Goal: Task Accomplishment & Management: Complete application form

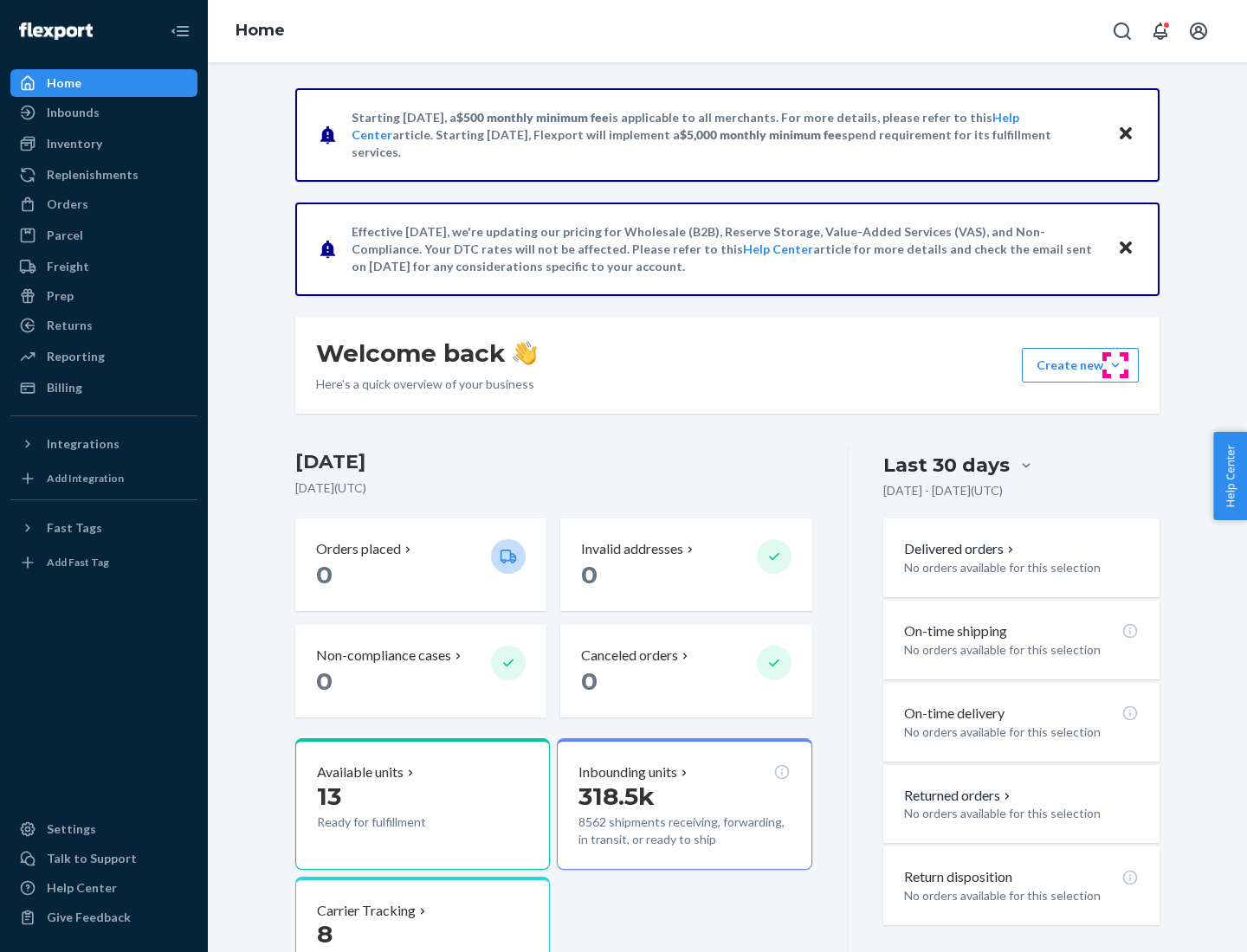
click at [1116, 365] on button "Create new Create new inbound Create new order Create new product" at bounding box center [1080, 365] width 116 height 35
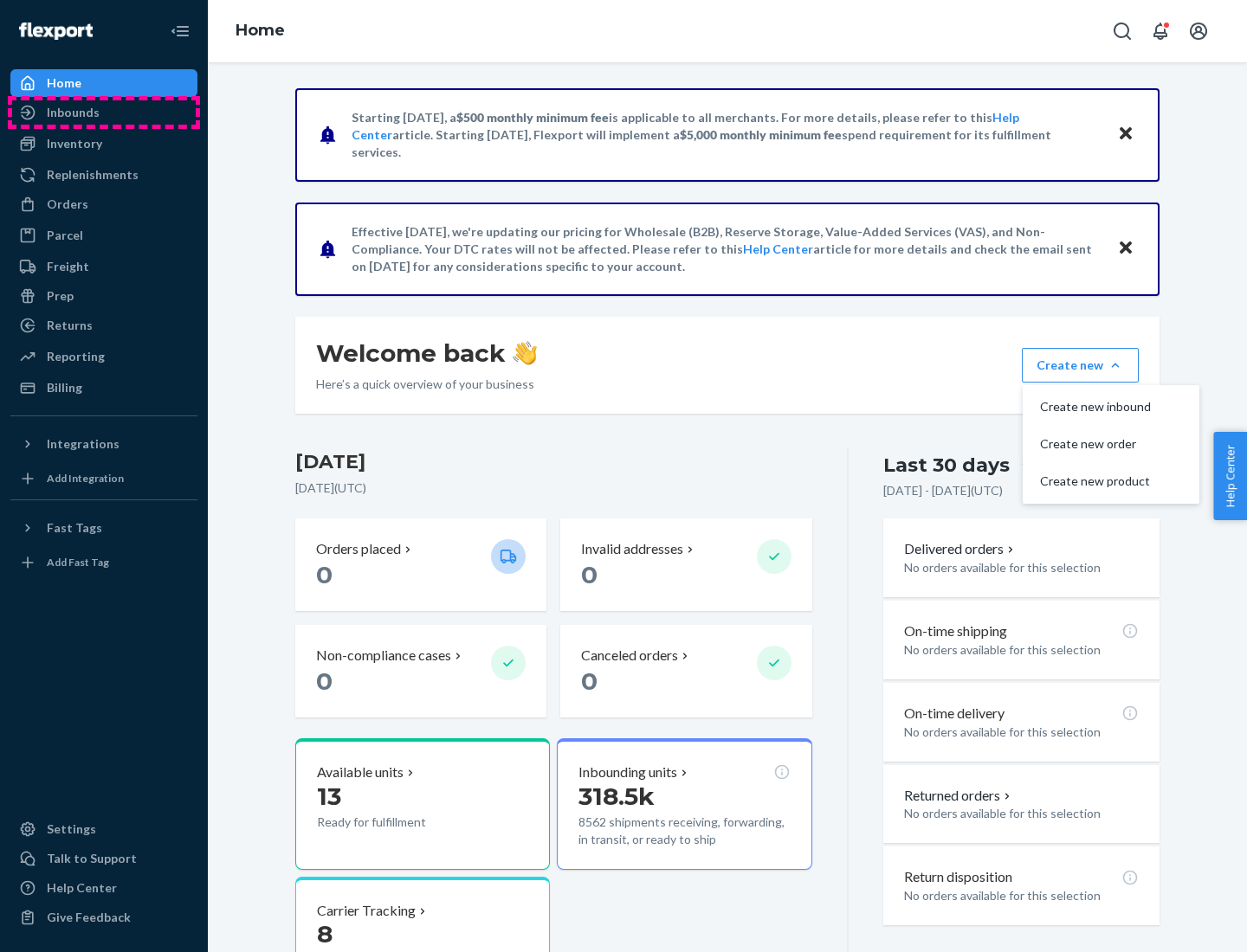
click at [104, 112] on div "Inbounds" at bounding box center [104, 112] width 183 height 24
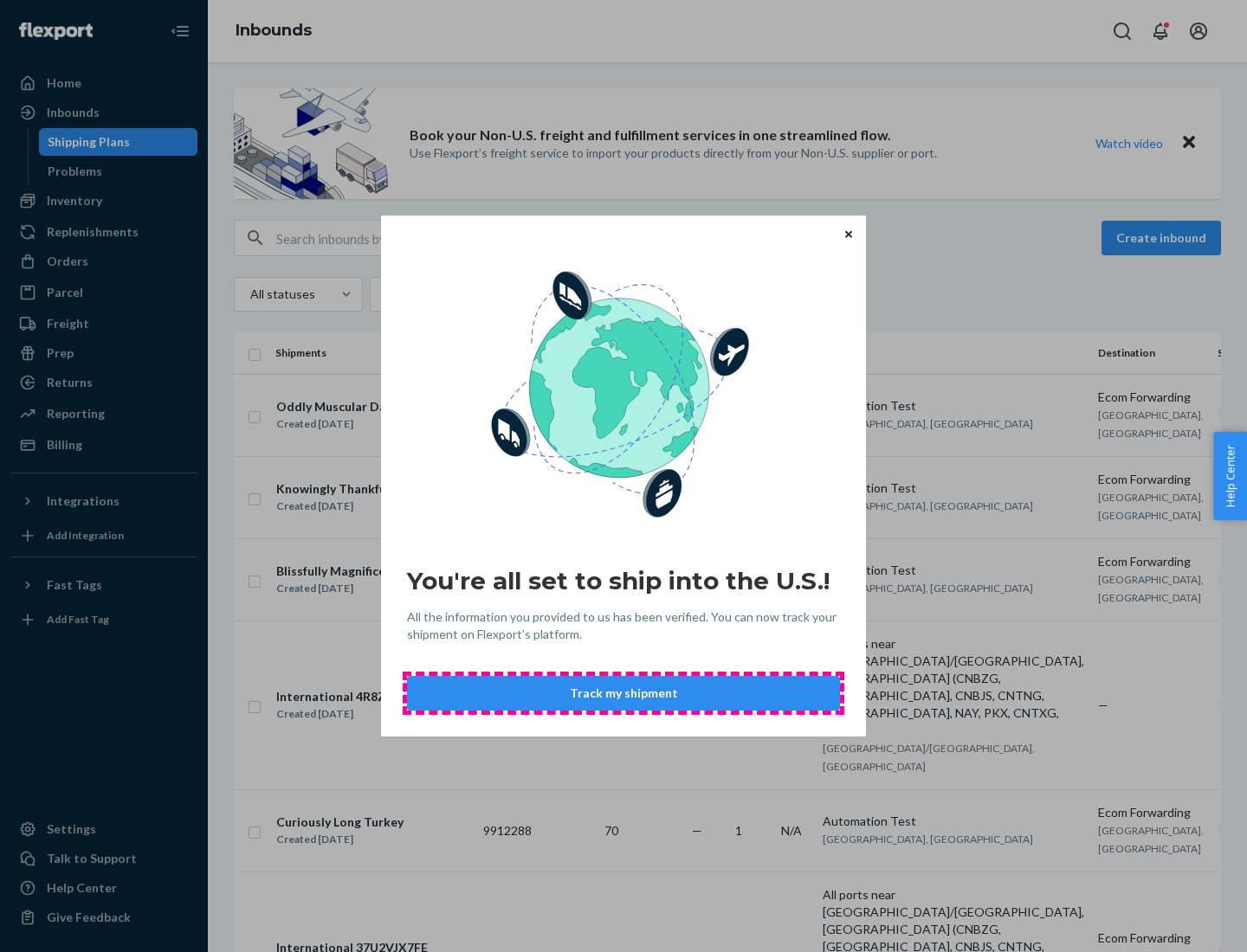
click at [623, 693] on button "Track my shipment" at bounding box center [623, 692] width 433 height 35
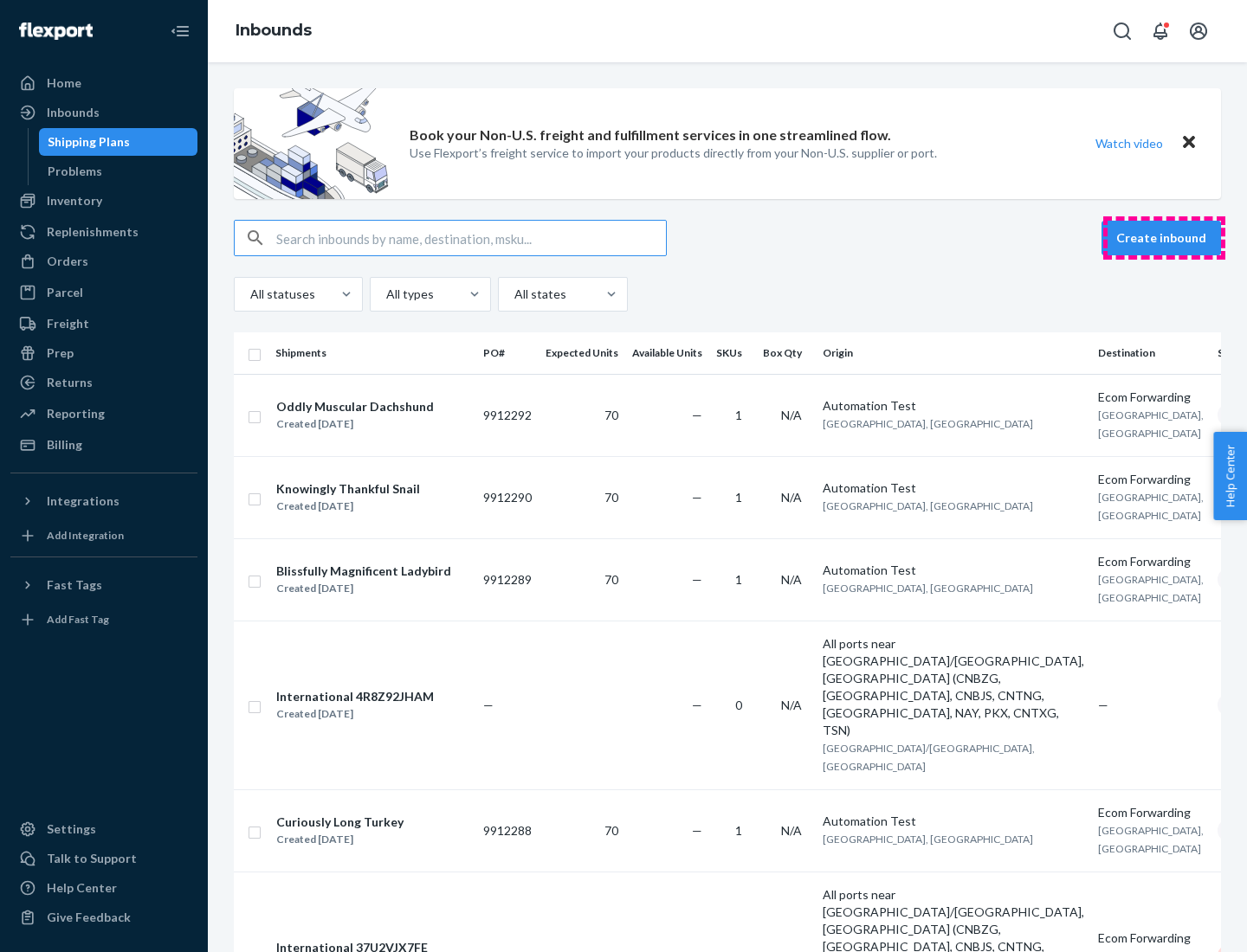
click at [1163, 238] on button "Create inbound" at bounding box center [1161, 238] width 119 height 35
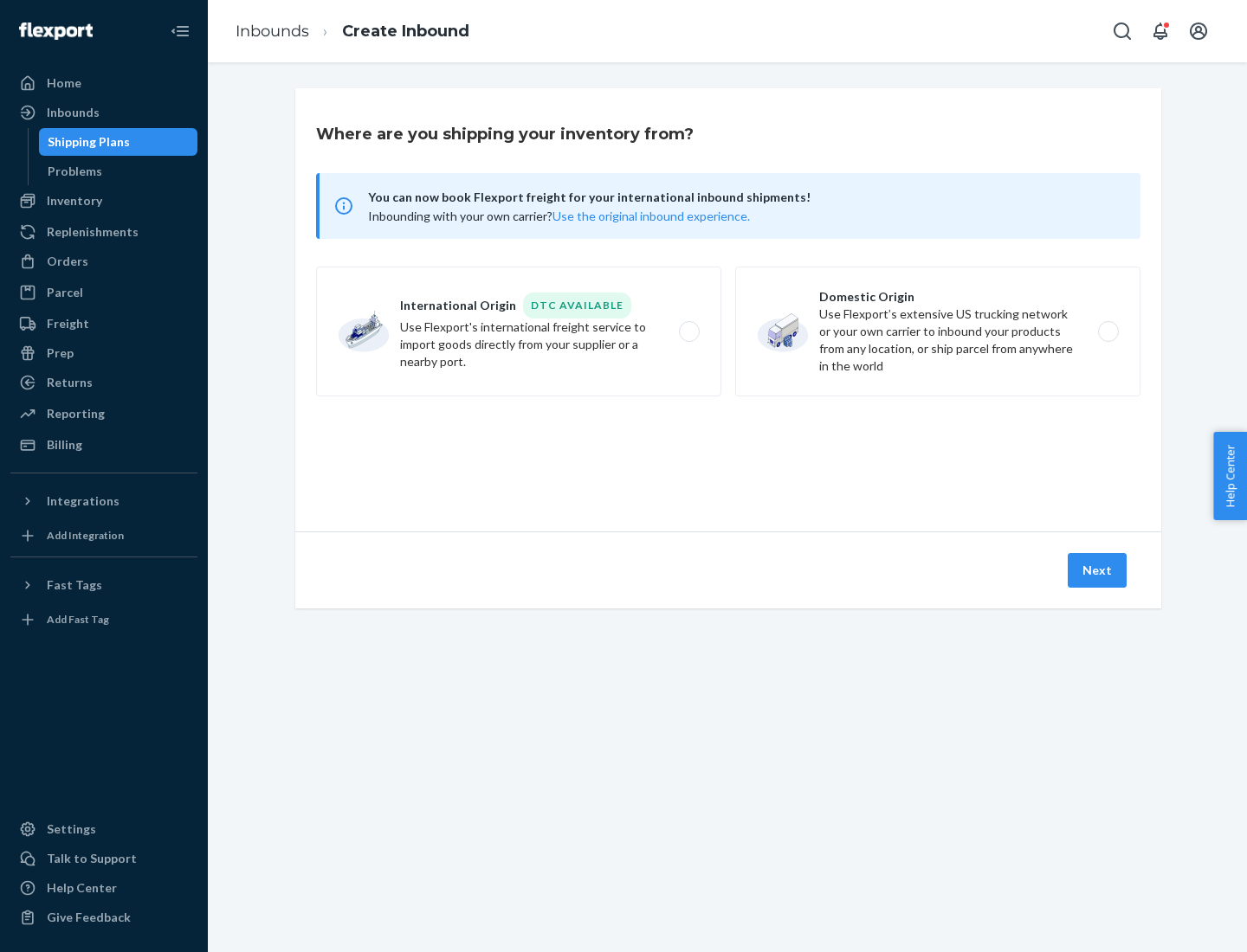
click at [519, 331] on label "International Origin DTC Available Use Flexport's international freight service…" at bounding box center [519, 331] width 405 height 129
click at [689, 331] on input "International Origin DTC Available Use Flexport's international freight service…" at bounding box center [694, 331] width 11 height 11
radio input "true"
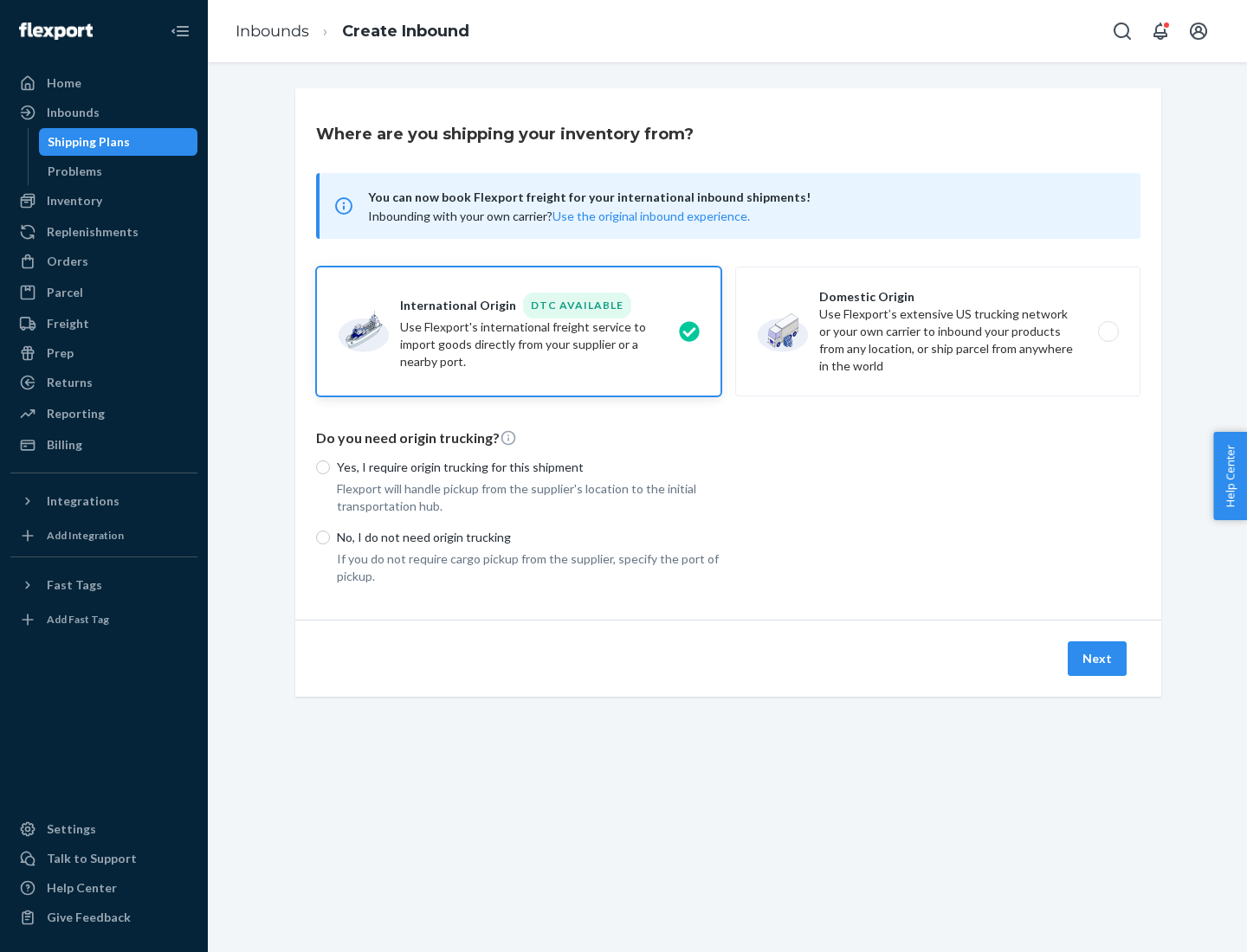
click at [529, 536] on p "No, I do not need origin trucking" at bounding box center [528, 537] width 384 height 17
click at [329, 536] on input "No, I do not need origin trucking" at bounding box center [323, 537] width 14 height 14
radio input "true"
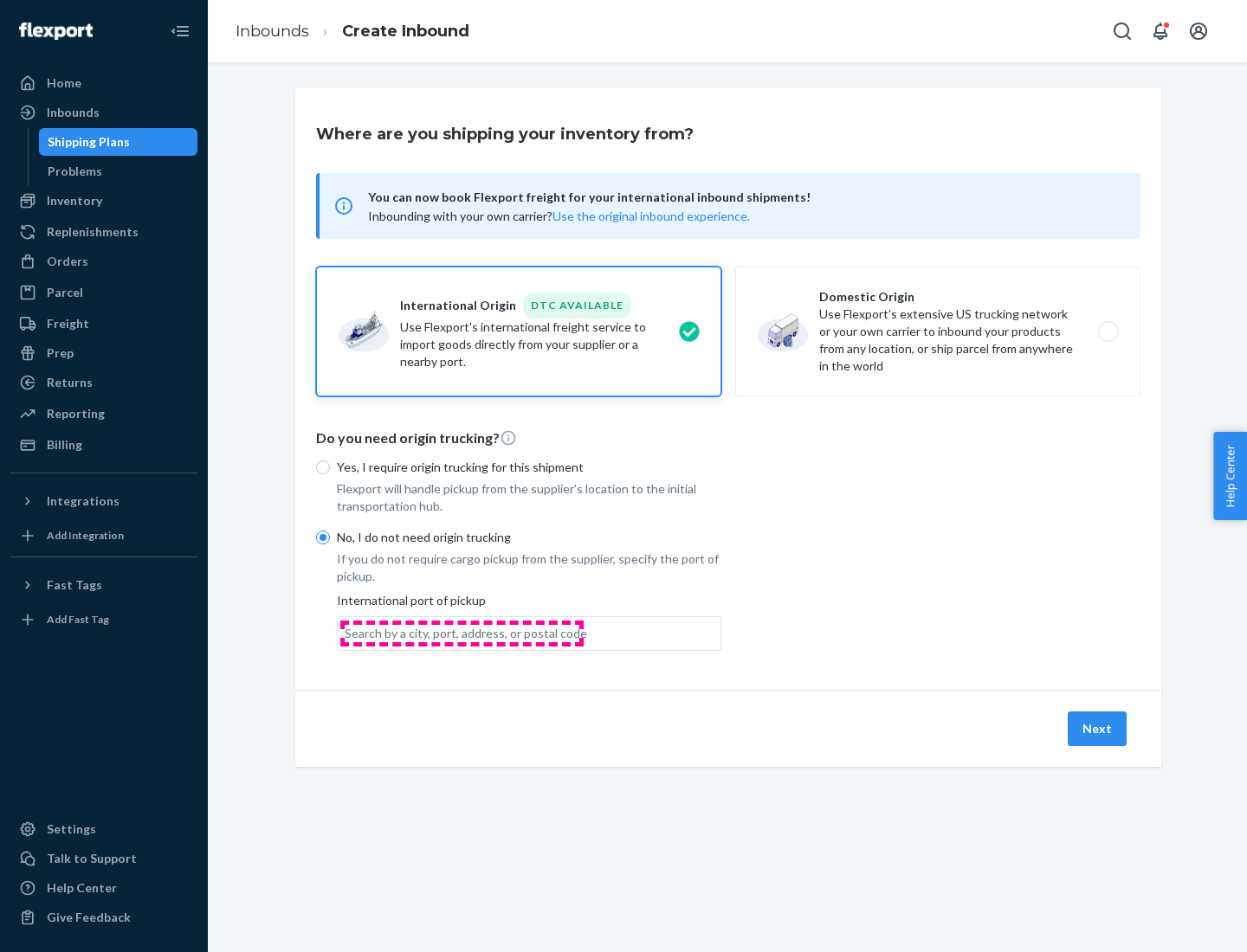
click at [462, 633] on div "Search by a city, port, address, or postal code" at bounding box center [466, 633] width 243 height 17
click at [346, 633] on input "Search by a city, port, address, or postal code" at bounding box center [345, 633] width 2 height 17
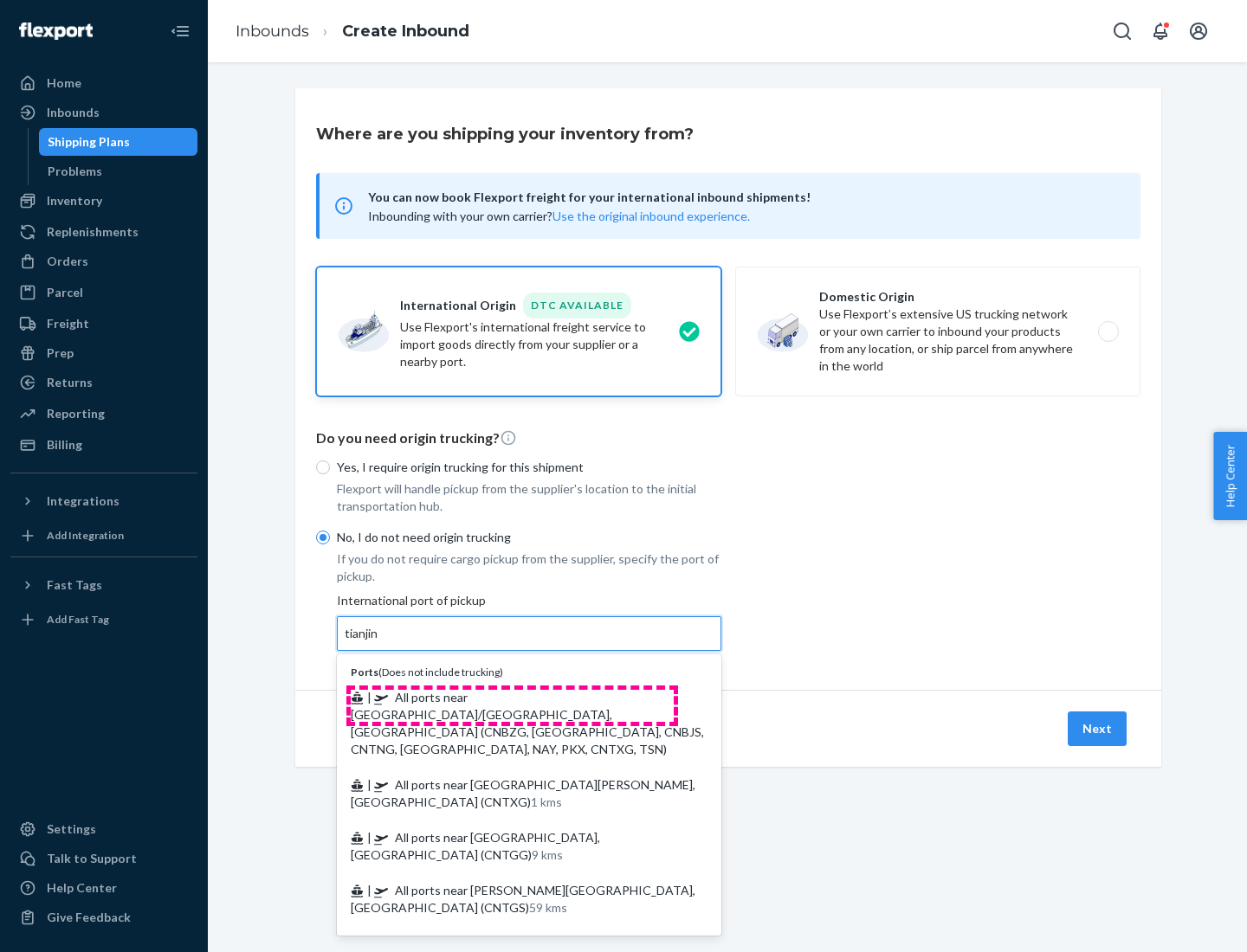
click at [512, 696] on span "| All ports near [GEOGRAPHIC_DATA]/[GEOGRAPHIC_DATA], [GEOGRAPHIC_DATA] (CNBZG,…" at bounding box center [526, 722] width 353 height 67
click at [380, 643] on input "tianjin" at bounding box center [362, 633] width 36 height 17
type input "All ports near [GEOGRAPHIC_DATA]/[GEOGRAPHIC_DATA], [GEOGRAPHIC_DATA] (CNBZG, […"
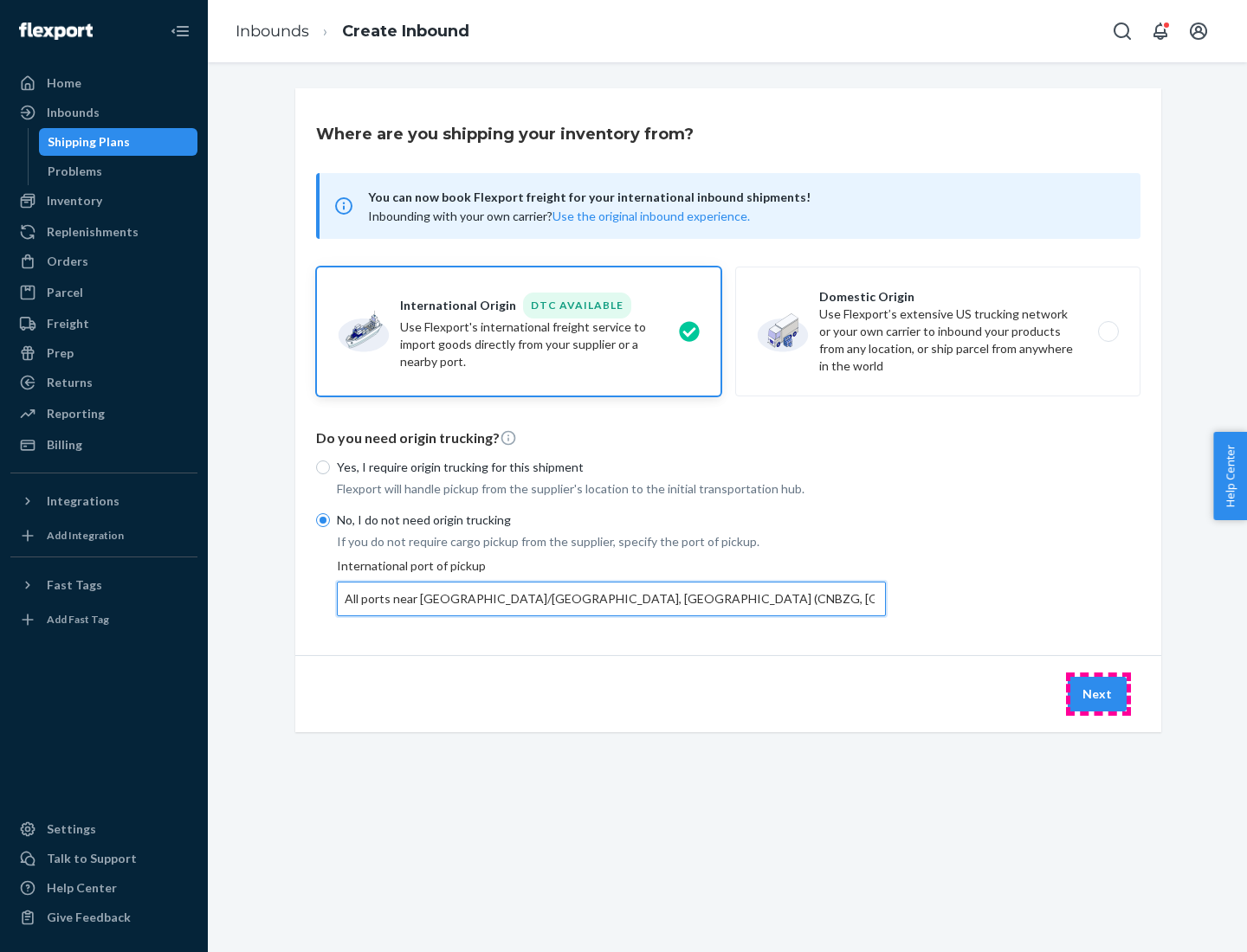
click at [1098, 693] on button "Next" at bounding box center [1097, 693] width 59 height 35
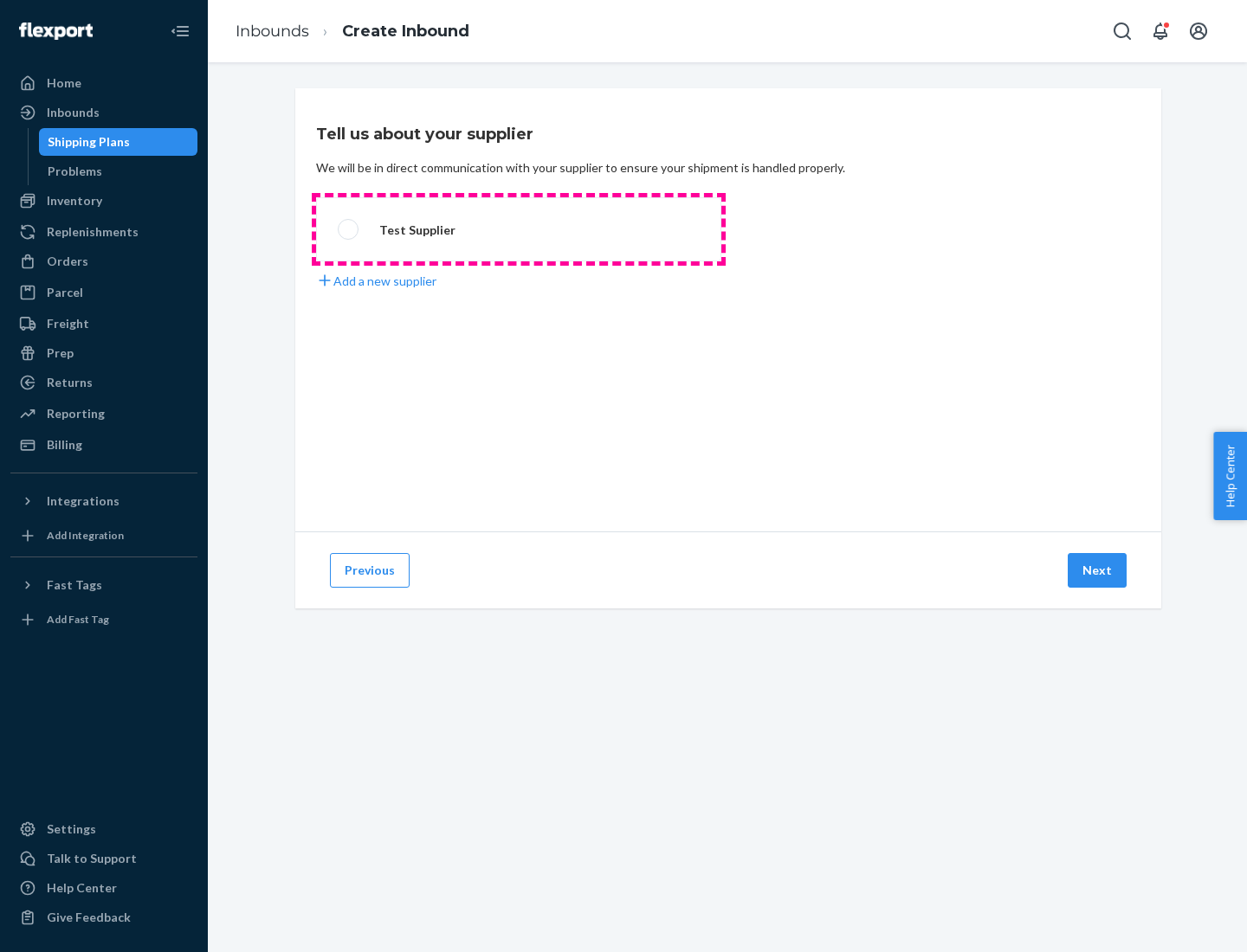
click at [519, 230] on label "Test Supplier" at bounding box center [519, 229] width 405 height 64
click at [349, 230] on input "Test Supplier" at bounding box center [342, 229] width 11 height 11
radio input "true"
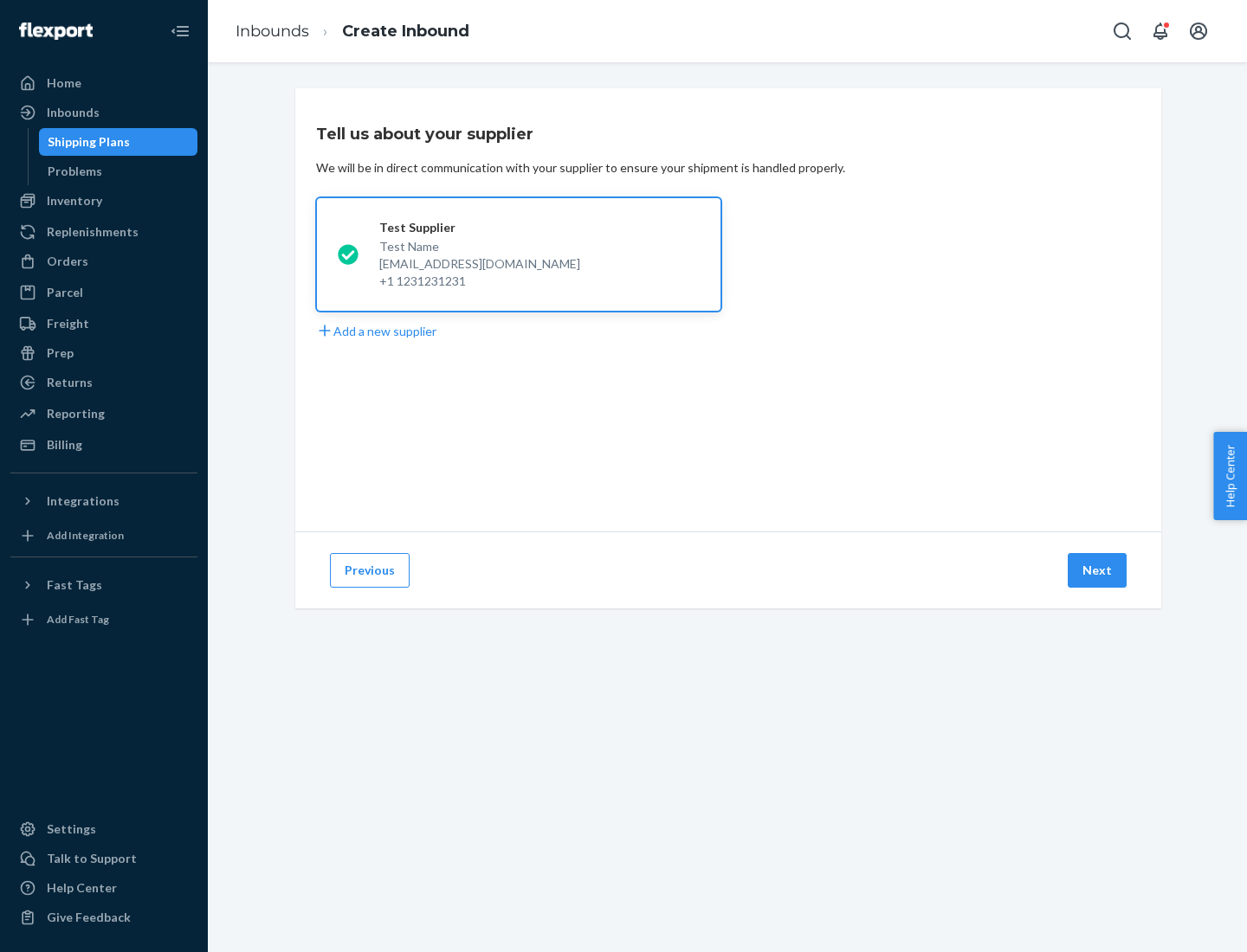
click at [1098, 570] on button "Next" at bounding box center [1097, 570] width 59 height 35
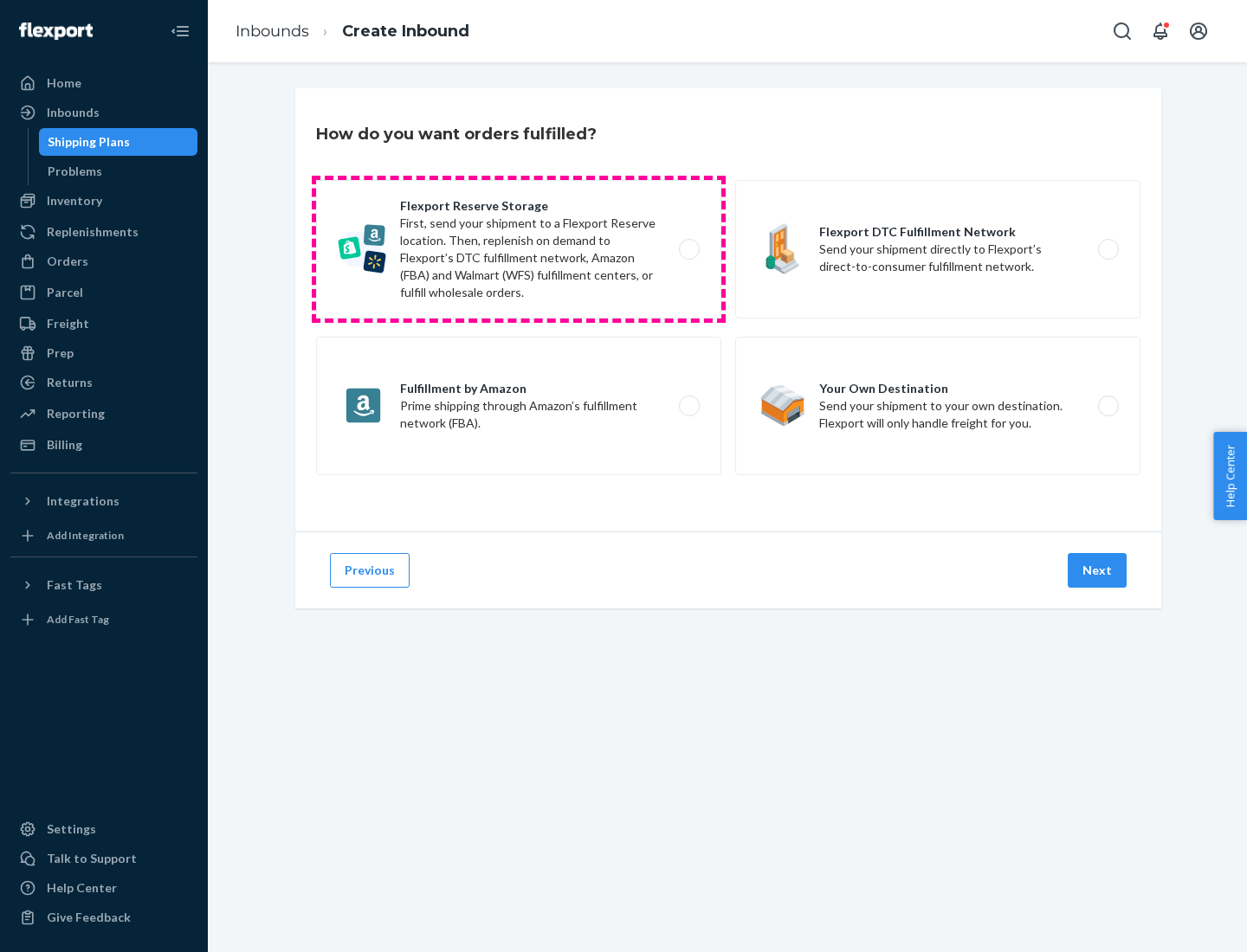
click at [519, 250] on label "Flexport Reserve Storage First, send your shipment to a Flexport Reserve locati…" at bounding box center [519, 249] width 405 height 138
click at [689, 250] on input "Flexport Reserve Storage First, send your shipment to a Flexport Reserve locati…" at bounding box center [694, 249] width 11 height 11
radio input "true"
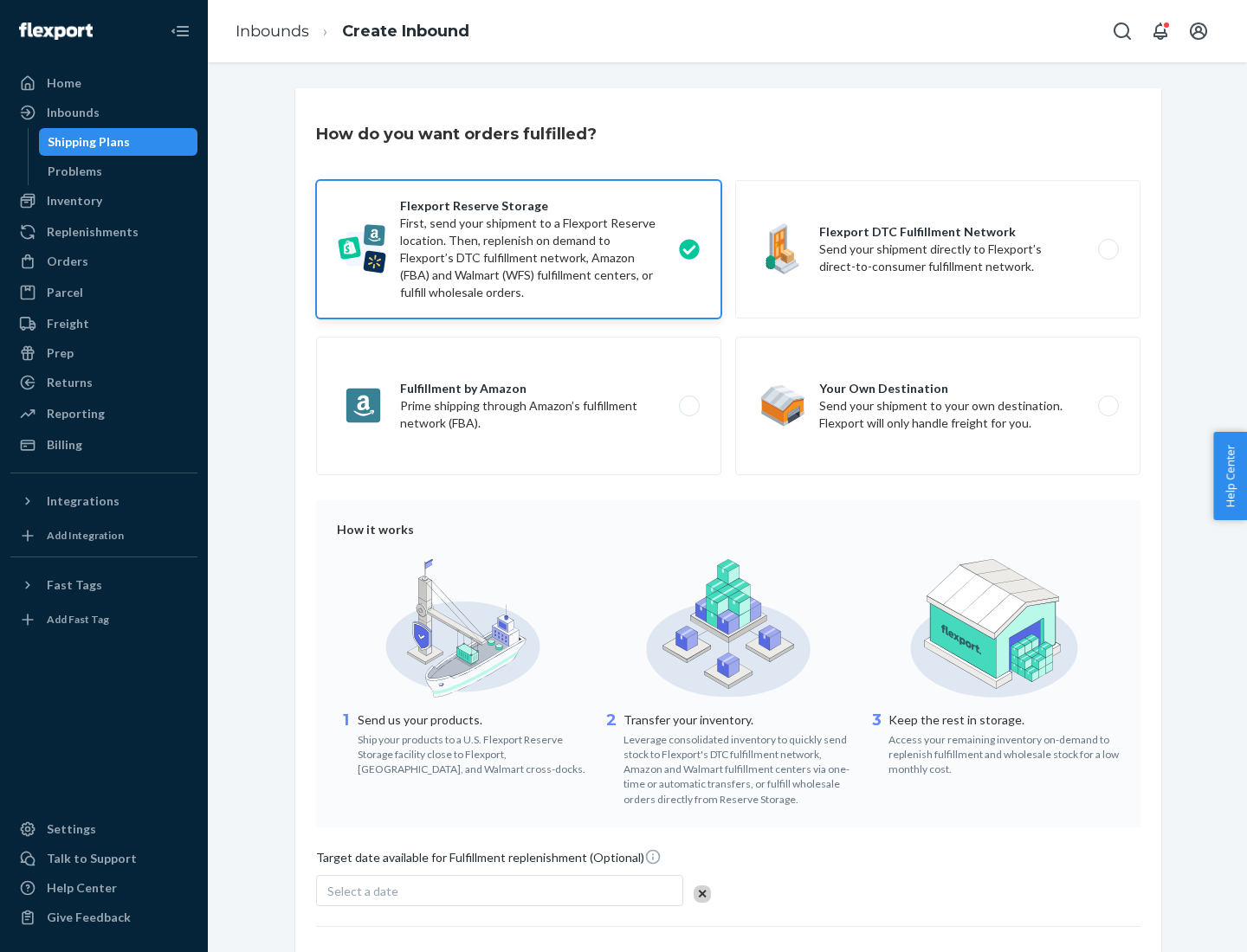
scroll to position [142, 0]
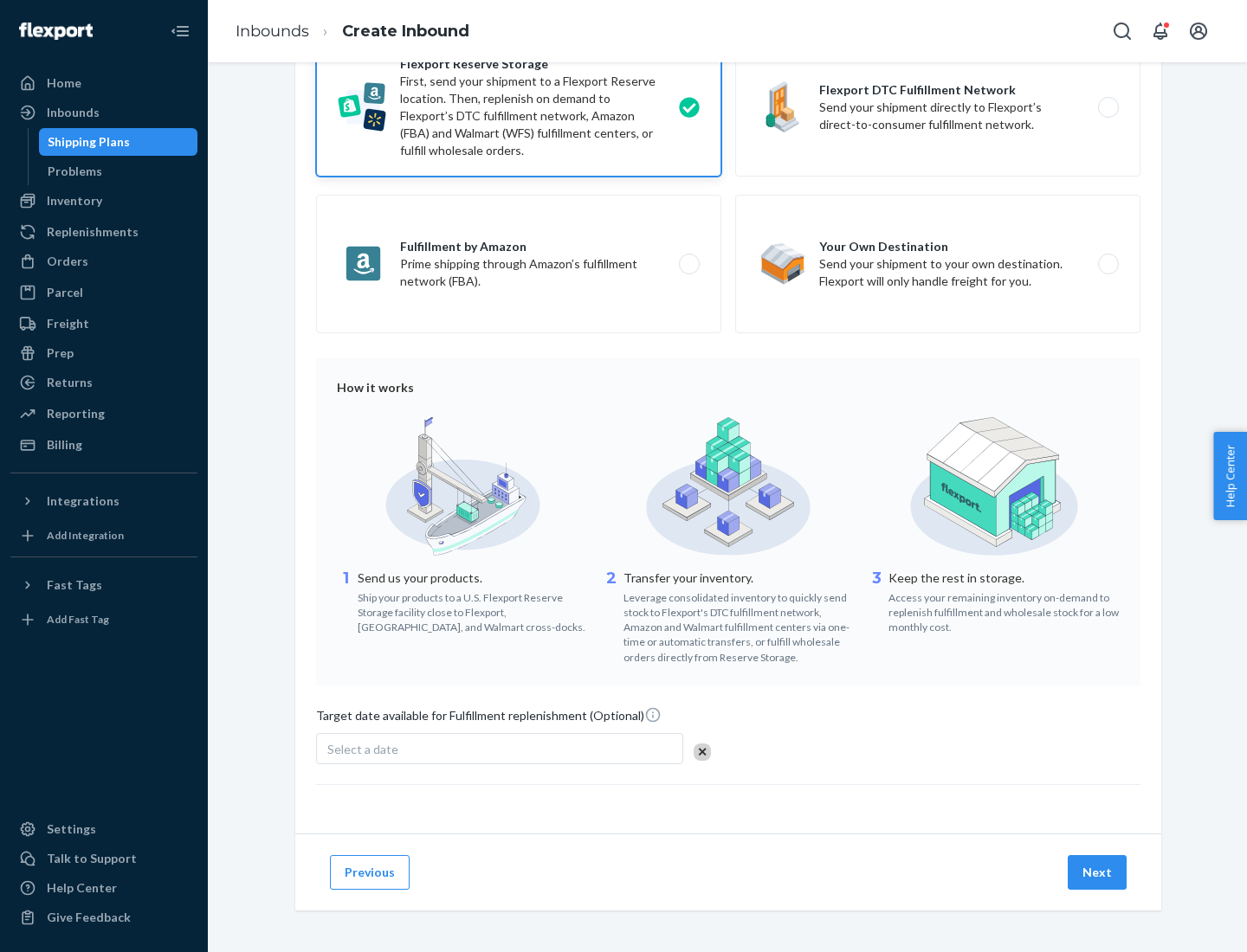
click at [1098, 871] on button "Next" at bounding box center [1097, 872] width 59 height 35
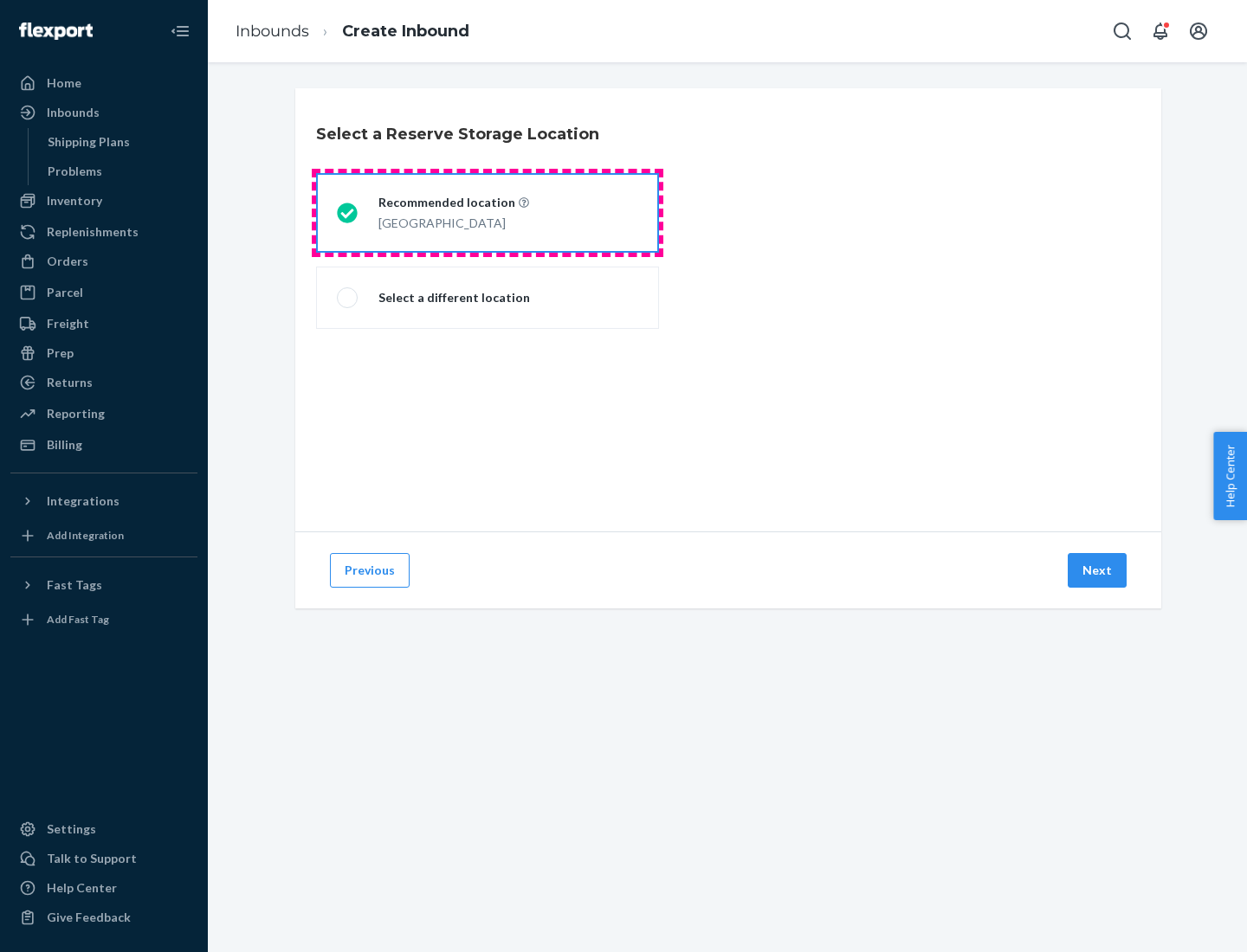
click at [488, 213] on div "[GEOGRAPHIC_DATA]" at bounding box center [453, 221] width 150 height 21
click at [348, 213] on input "Recommended location [GEOGRAPHIC_DATA]" at bounding box center [341, 213] width 11 height 11
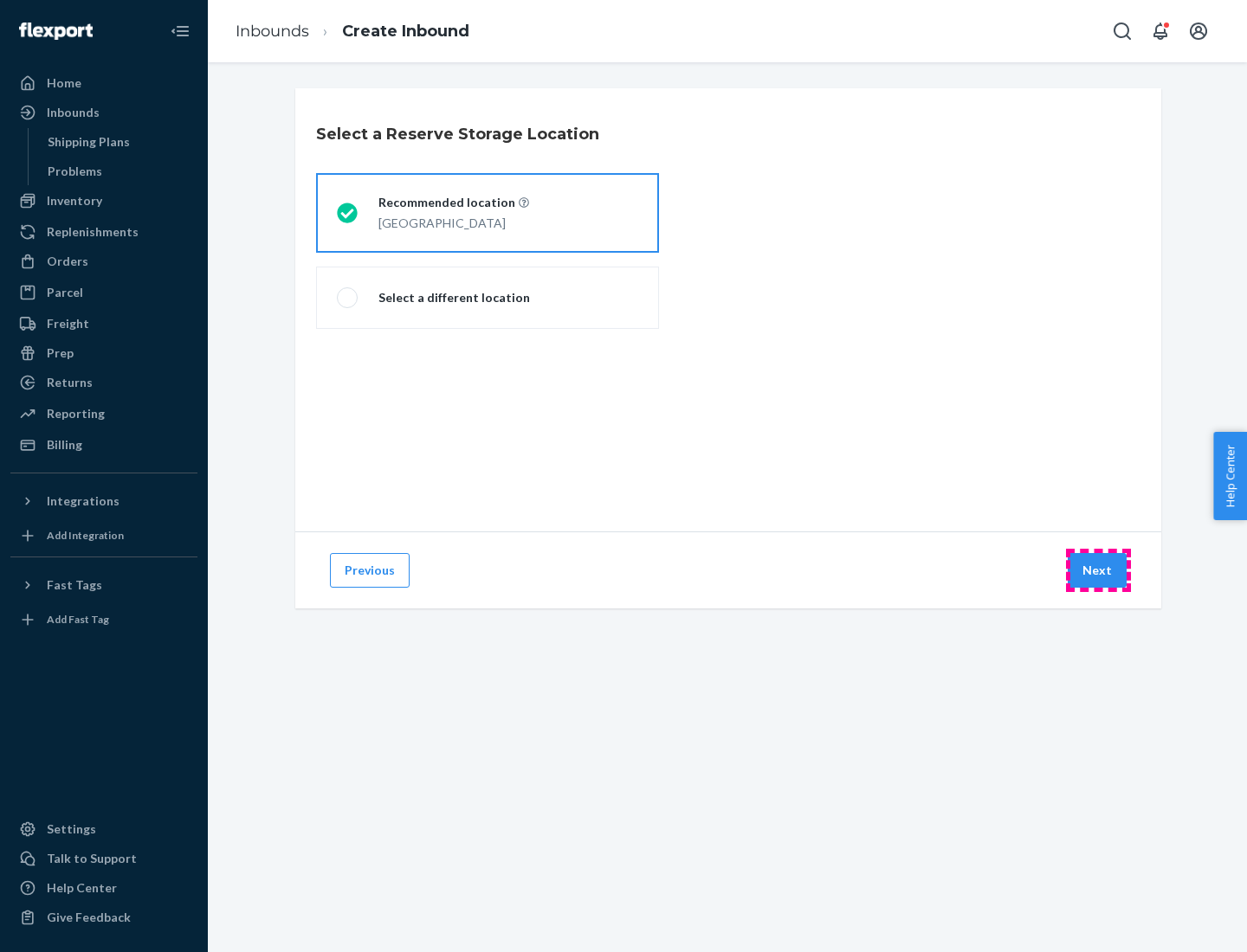
click at [1098, 570] on button "Next" at bounding box center [1097, 570] width 59 height 35
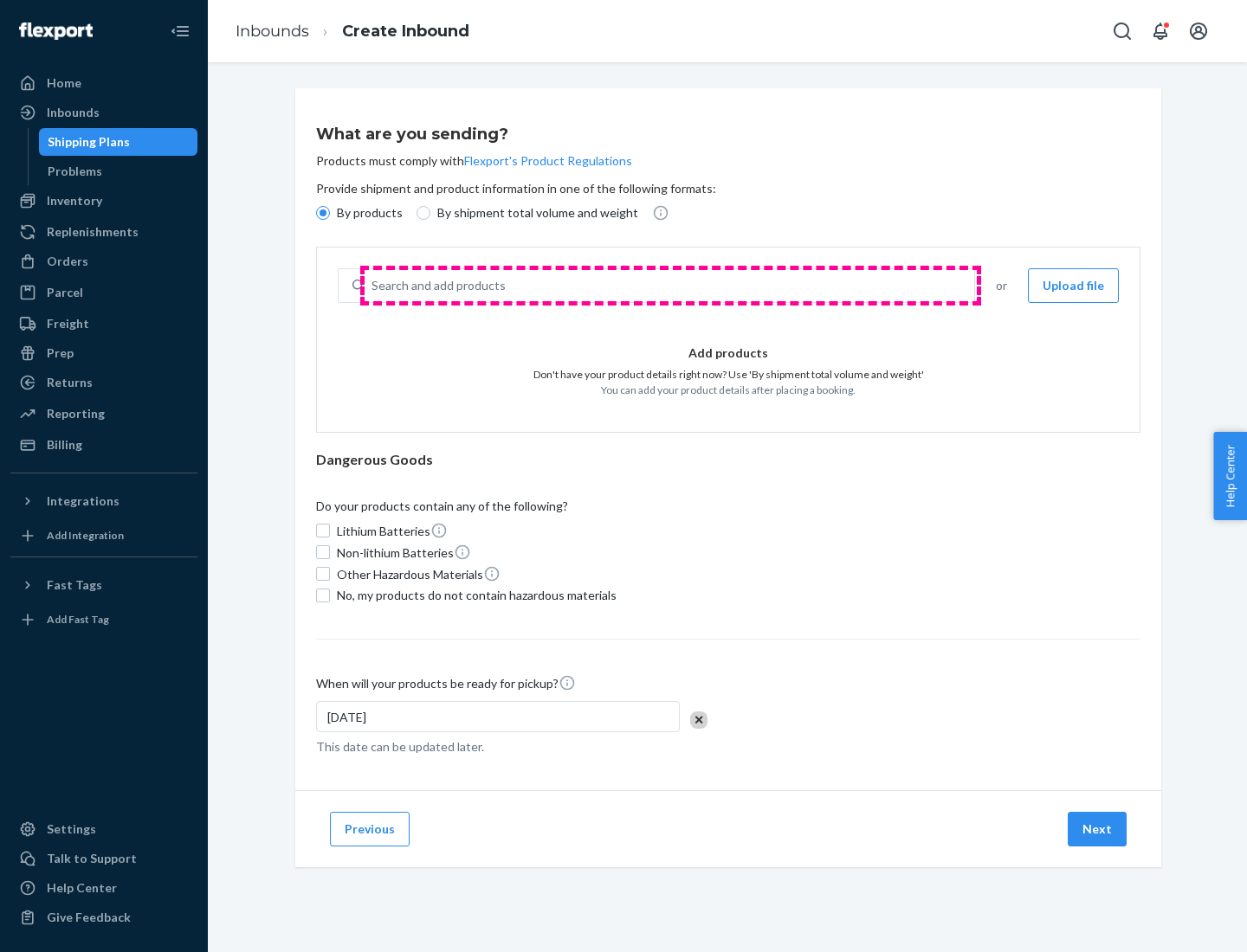
click at [670, 286] on div "Search and add products" at bounding box center [669, 285] width 609 height 31
click at [373, 286] on input "Search and add products" at bounding box center [372, 285] width 2 height 17
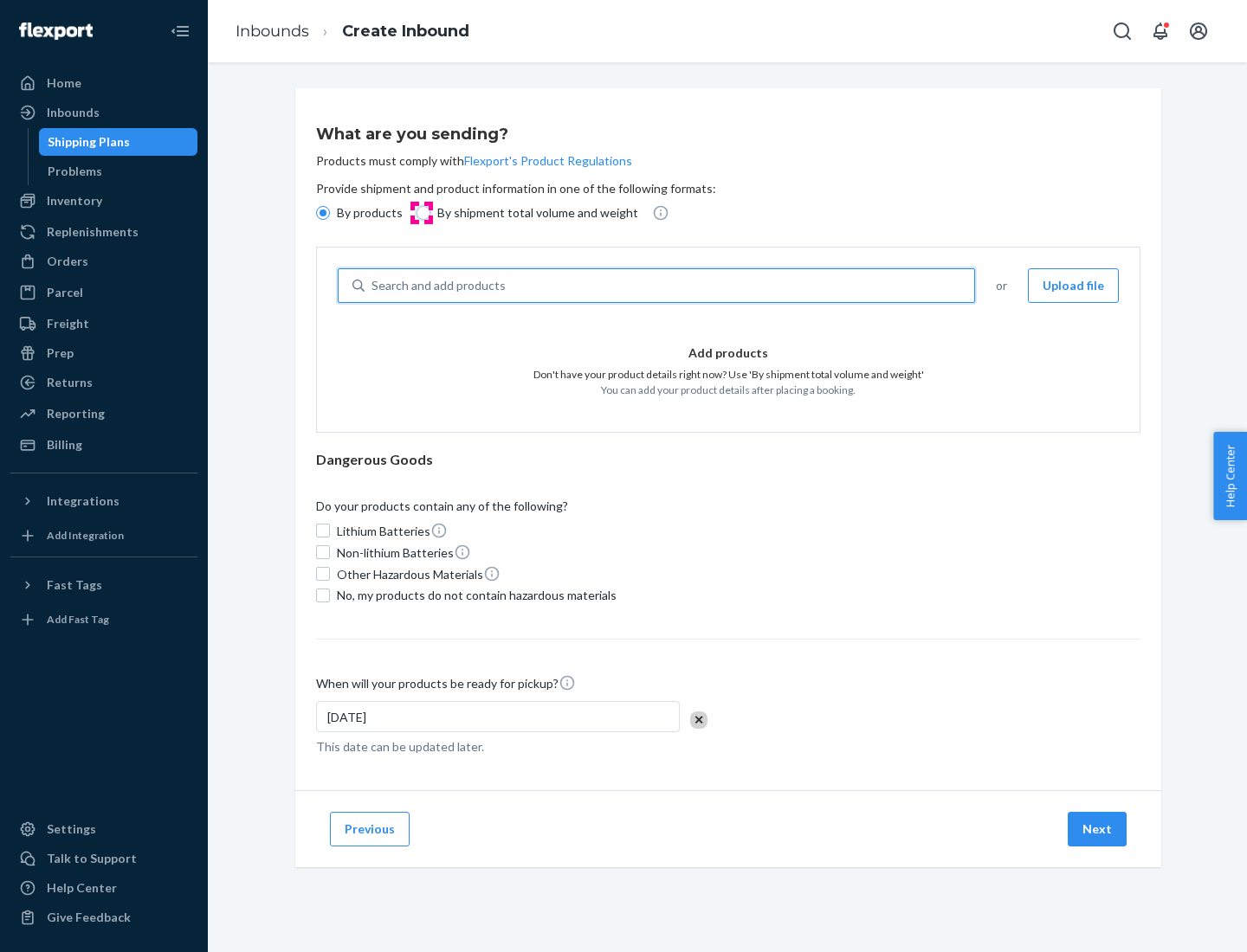
click at [421, 213] on input "By shipment total volume and weight" at bounding box center [423, 213] width 14 height 14
radio input "true"
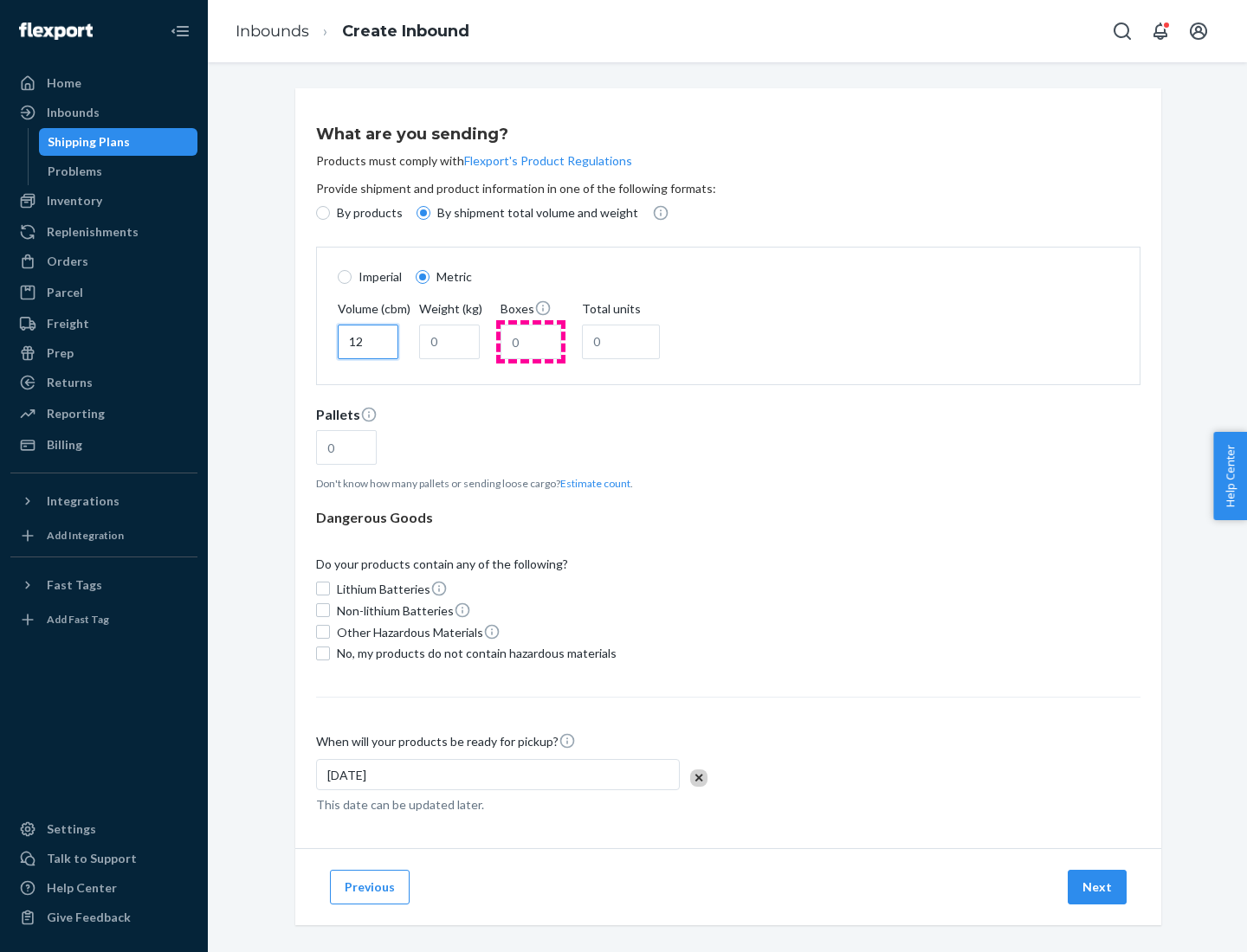
type input "12"
type input "22"
type input "222"
type input "121"
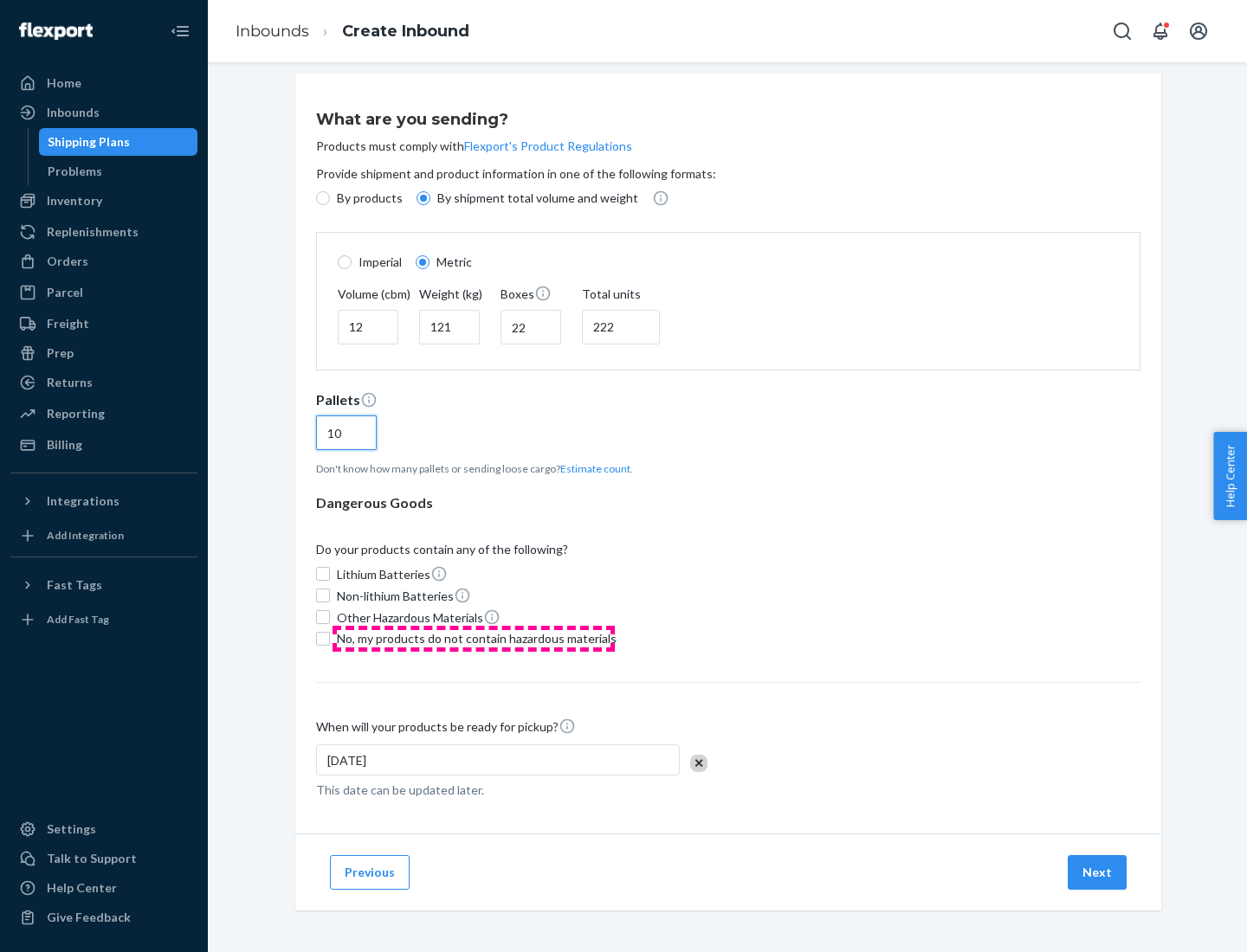
type input "10"
click at [474, 638] on span "No, my products do not contain hazardous materials" at bounding box center [476, 638] width 280 height 17
click at [329, 638] on input "No, my products do not contain hazardous materials" at bounding box center [323, 639] width 14 height 14
checkbox input "true"
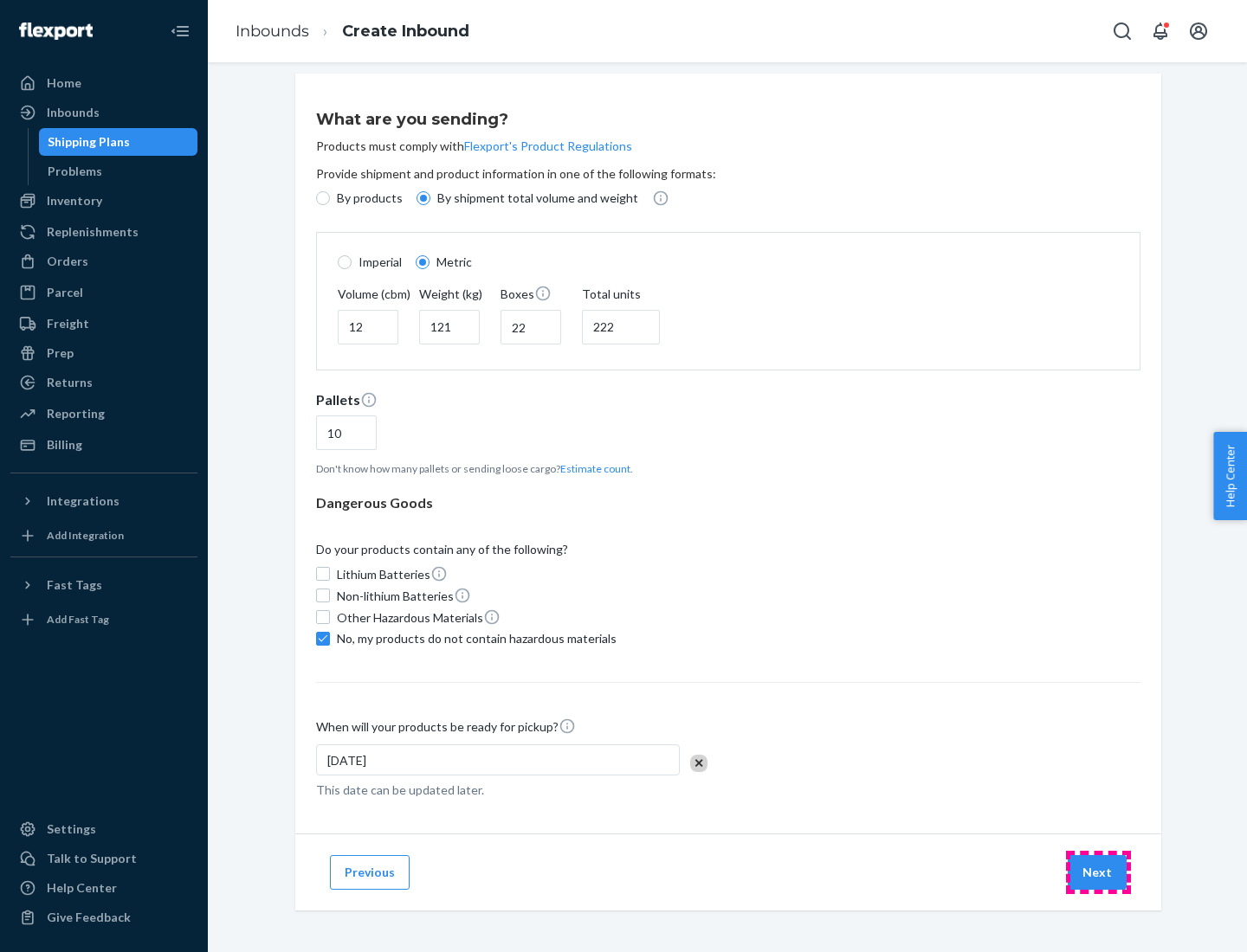
click at [1098, 871] on button "Next" at bounding box center [1097, 872] width 59 height 35
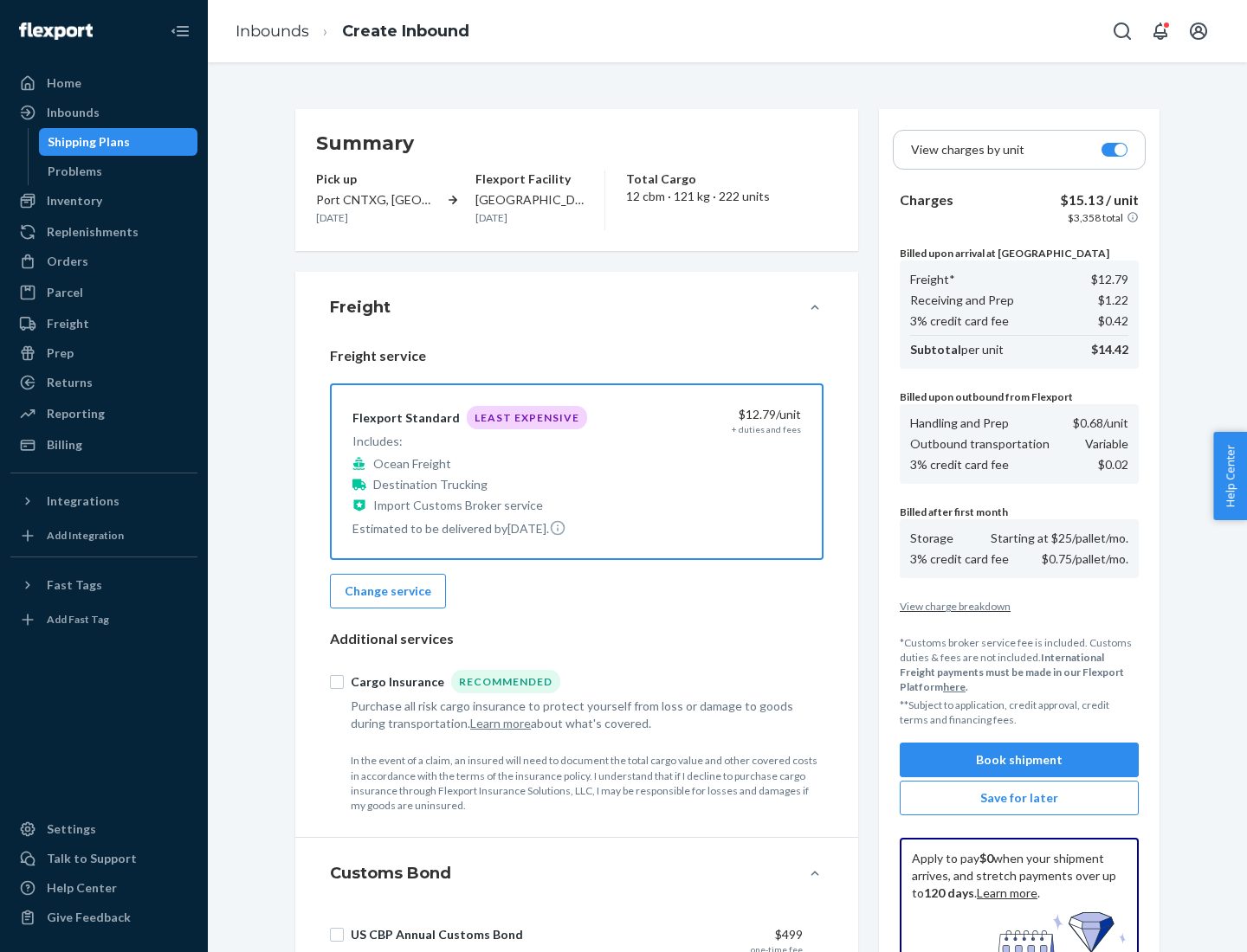
scroll to position [253, 0]
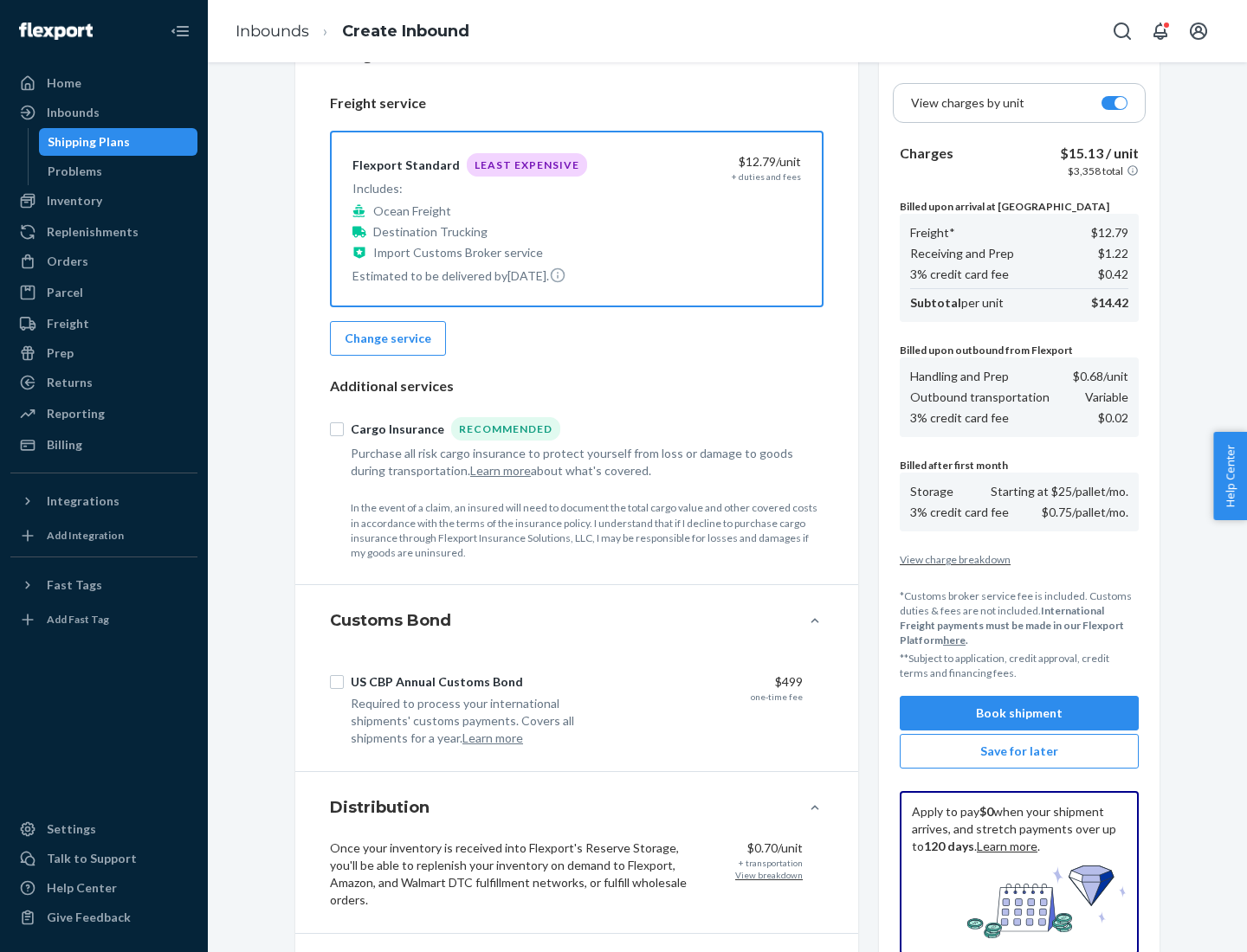
click at [1019, 713] on button "Book shipment" at bounding box center [1019, 712] width 239 height 35
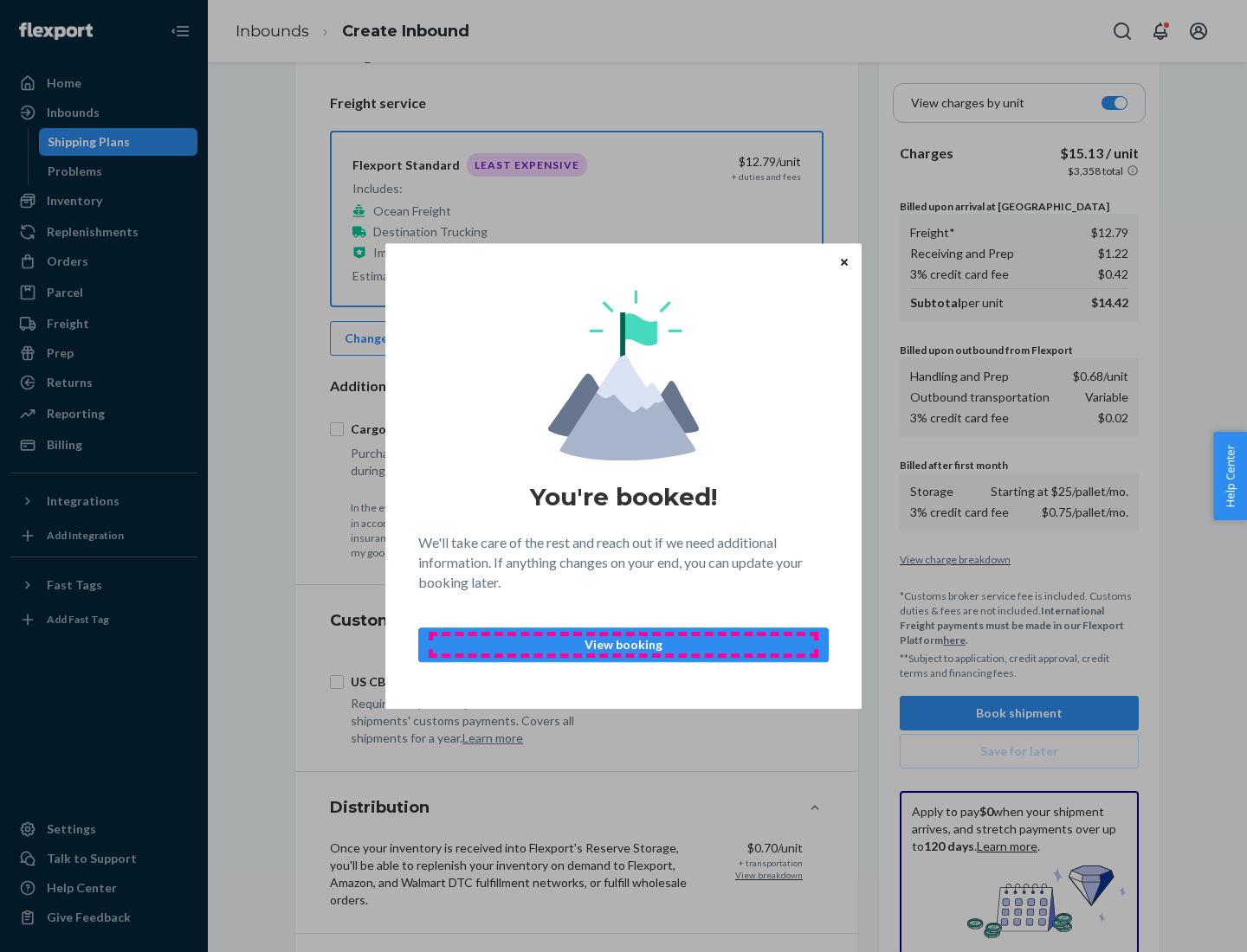
click at [623, 644] on p "View booking" at bounding box center [623, 644] width 381 height 17
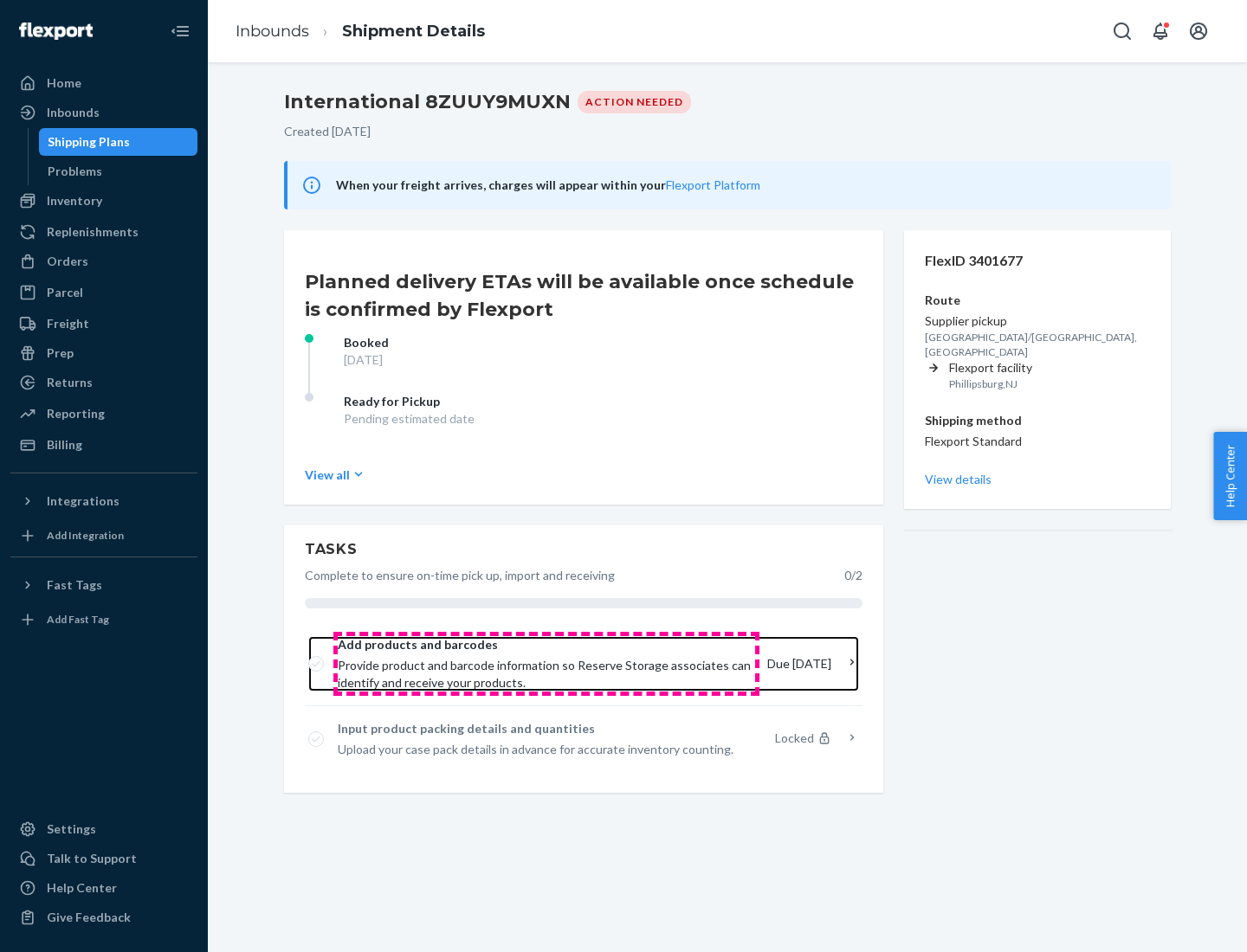
click at [546, 664] on span "Provide product and barcode information so Reserve Storage associates can ident…" at bounding box center [545, 673] width 416 height 35
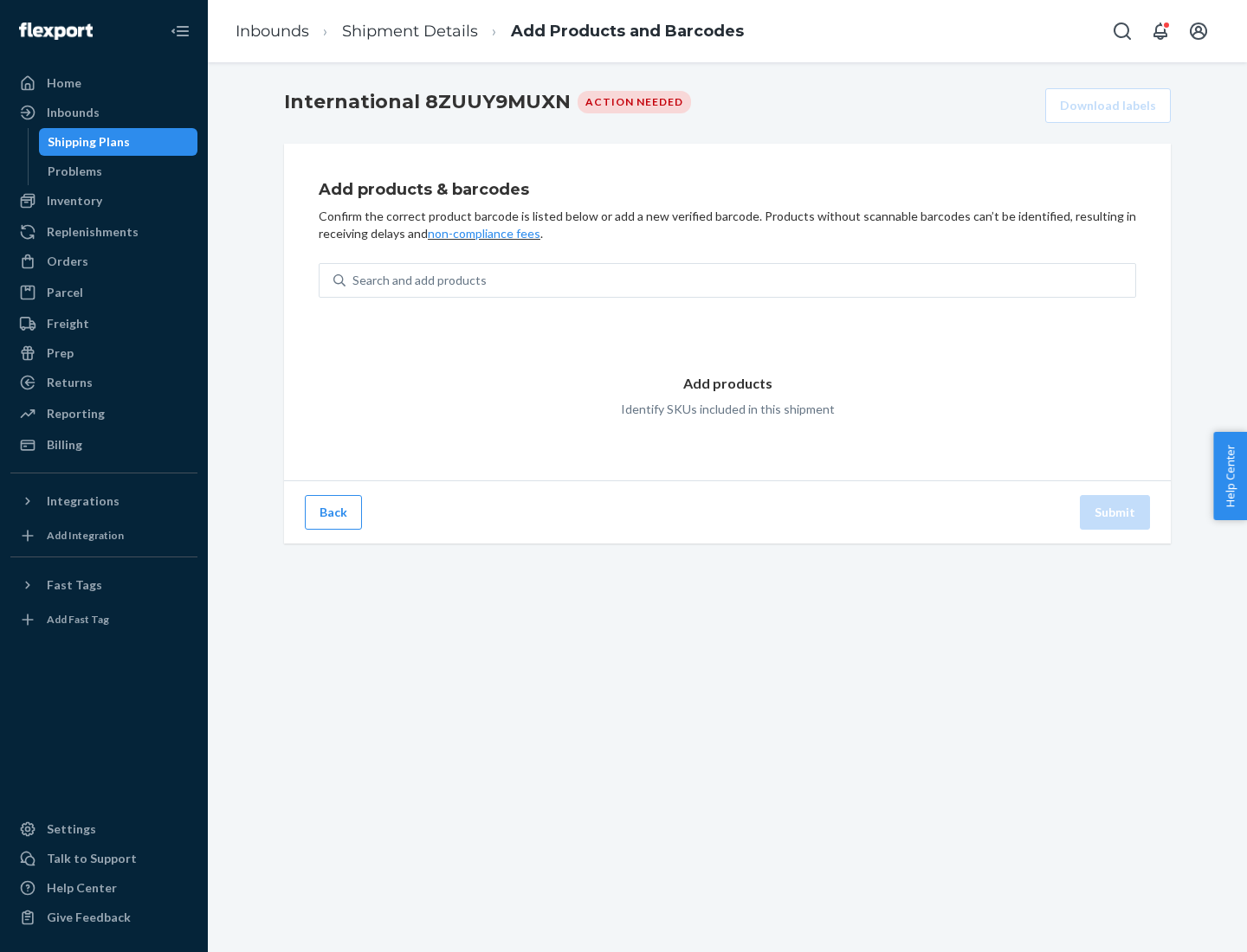
click at [740, 281] on div "Search and add products" at bounding box center [739, 280] width 789 height 31
click at [354, 281] on input "Search and add products" at bounding box center [353, 280] width 2 height 17
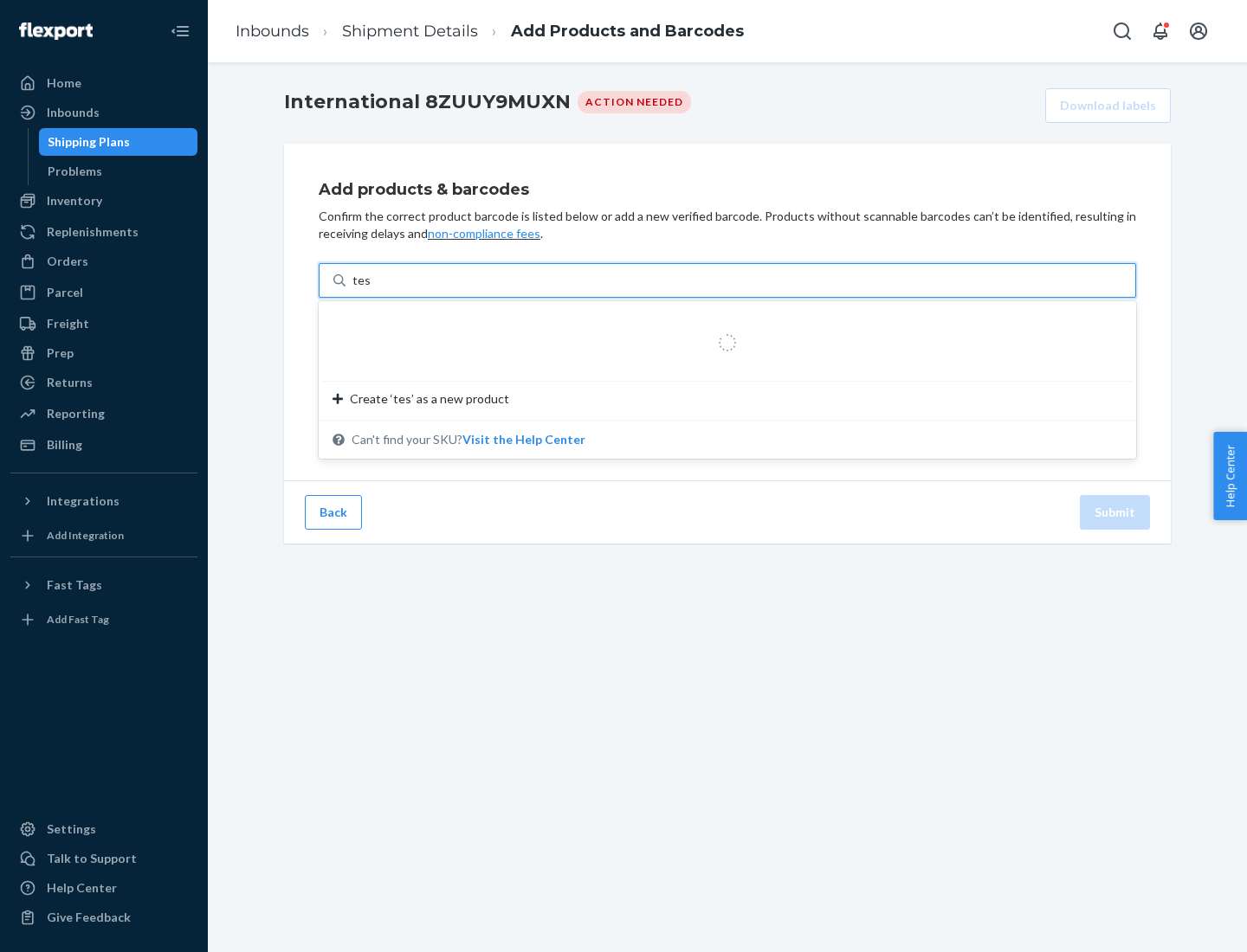
type input "test"
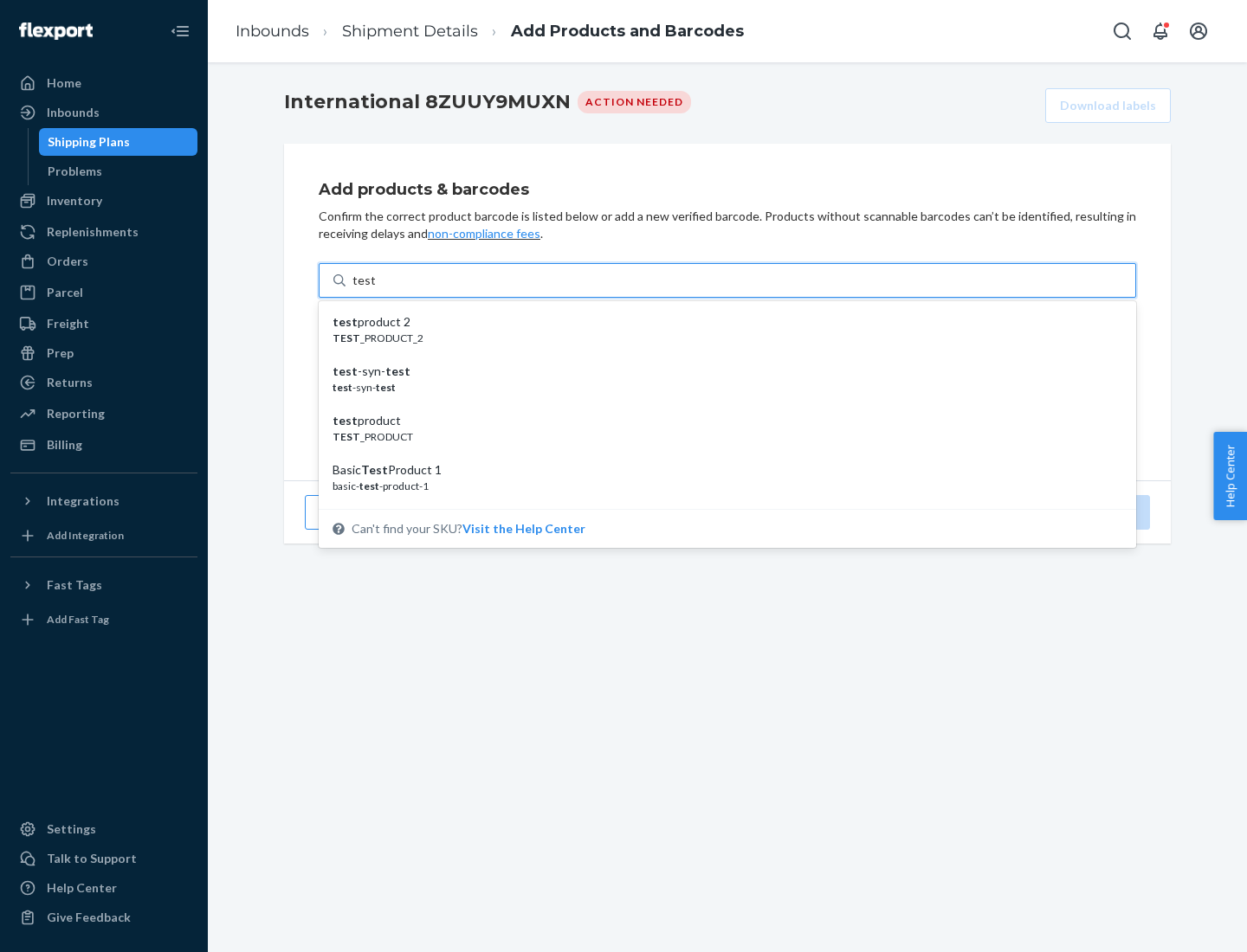
scroll to position [65, 0]
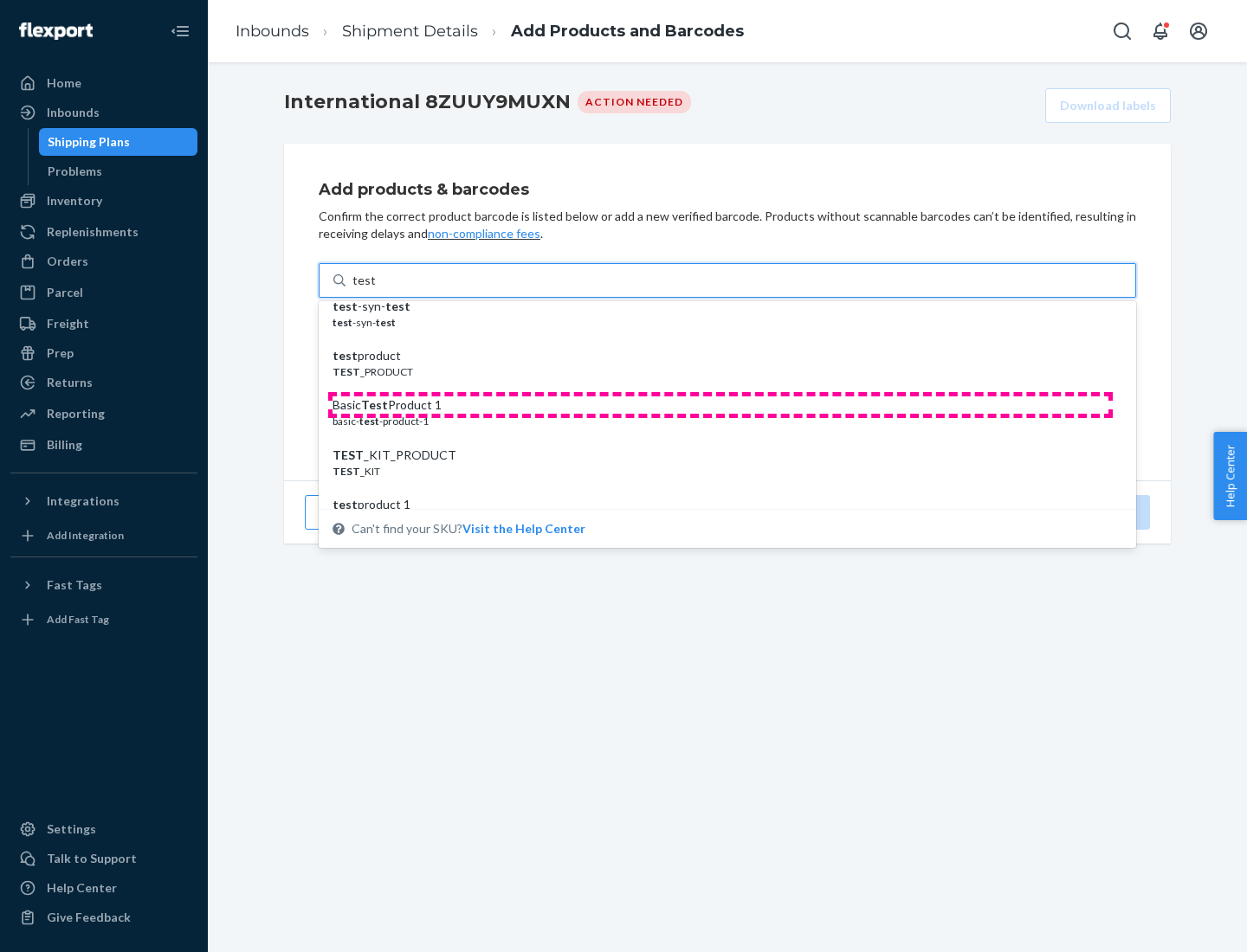
click at [721, 405] on div "Basic Test Product 1" at bounding box center [720, 404] width 775 height 17
click at [375, 289] on input "test" at bounding box center [363, 280] width 23 height 17
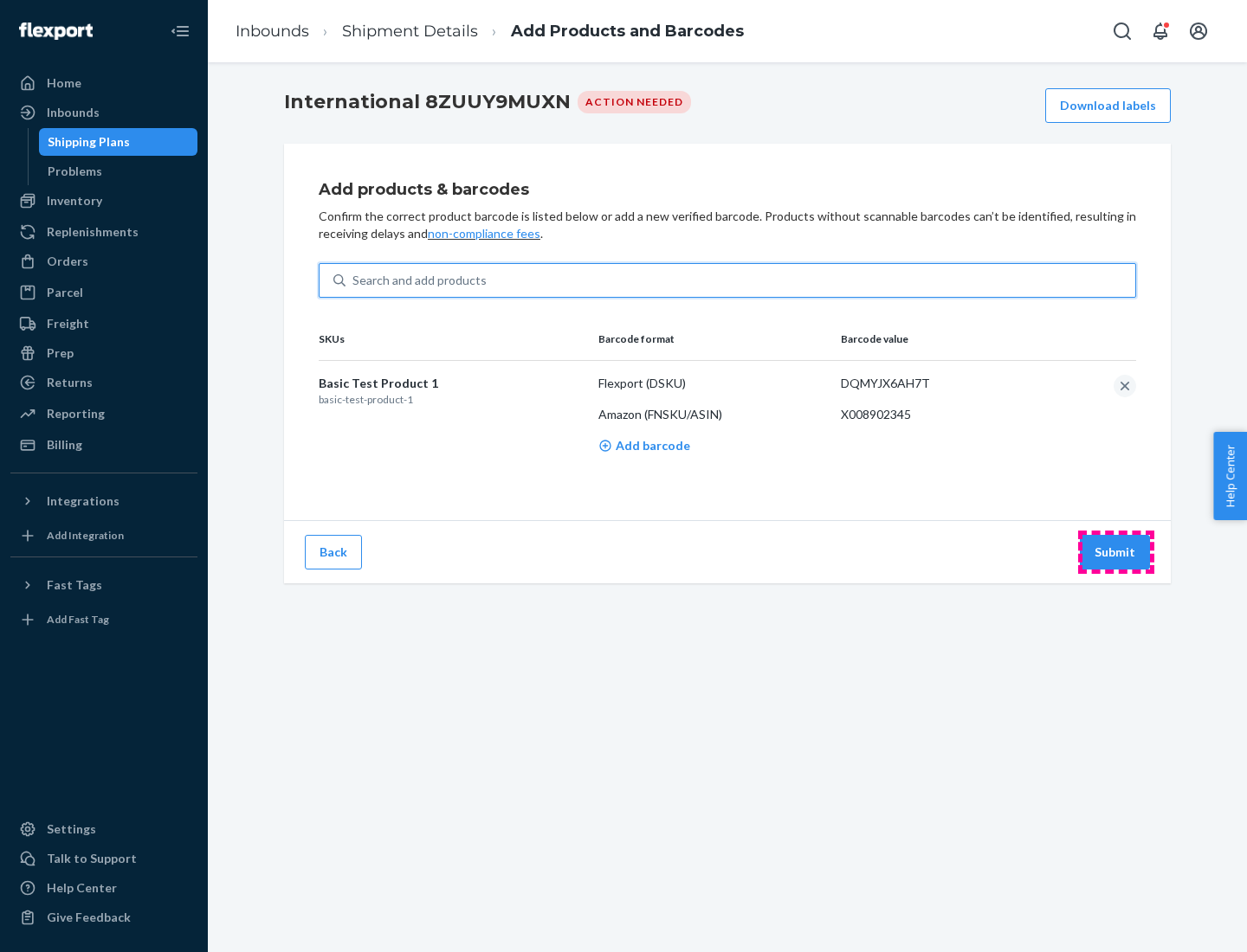
click at [1116, 551] on button "Submit" at bounding box center [1115, 552] width 70 height 35
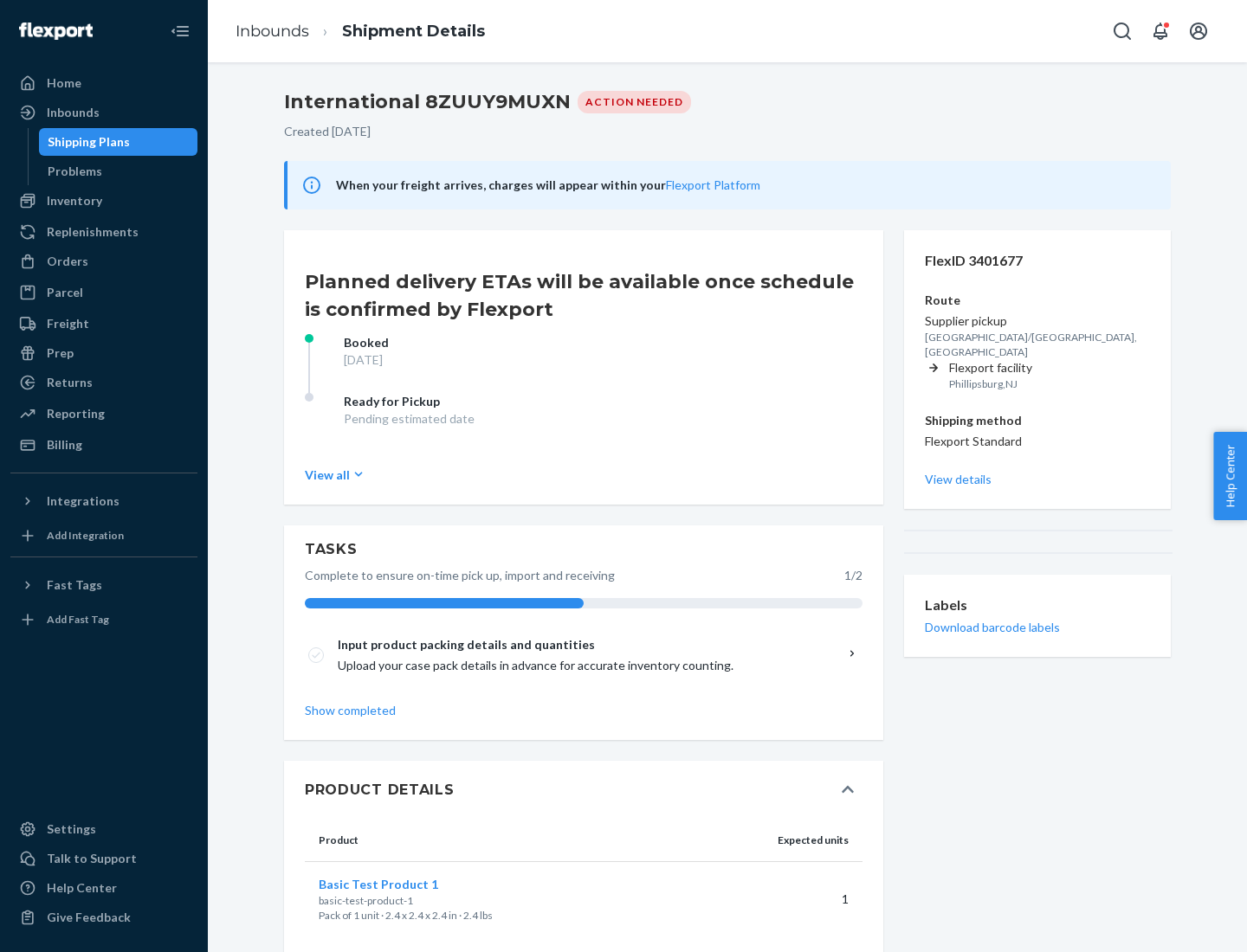
scroll to position [30, 0]
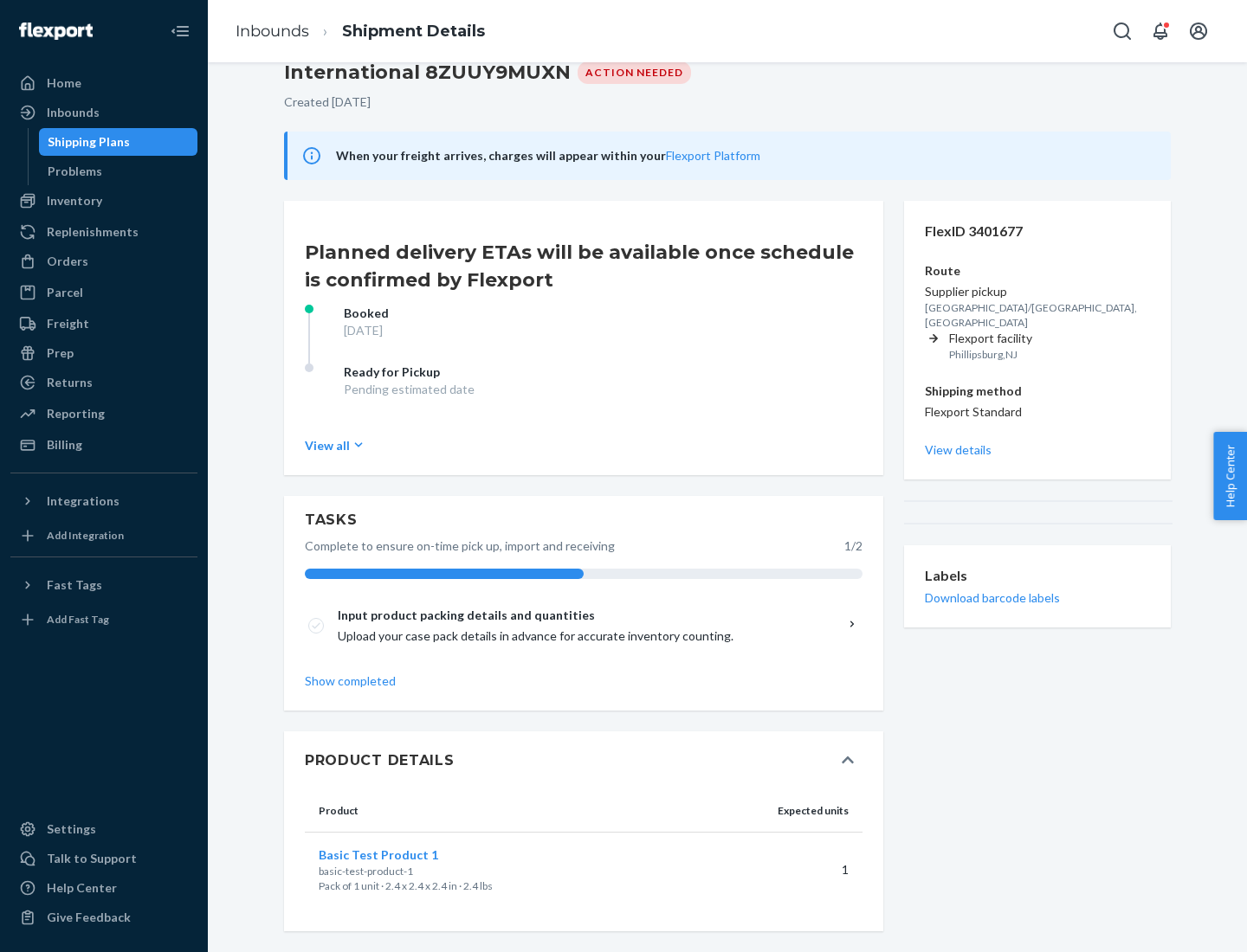
click at [406, 855] on span "Basic Test Product 1" at bounding box center [378, 855] width 119 height 15
